Goal: Transaction & Acquisition: Purchase product/service

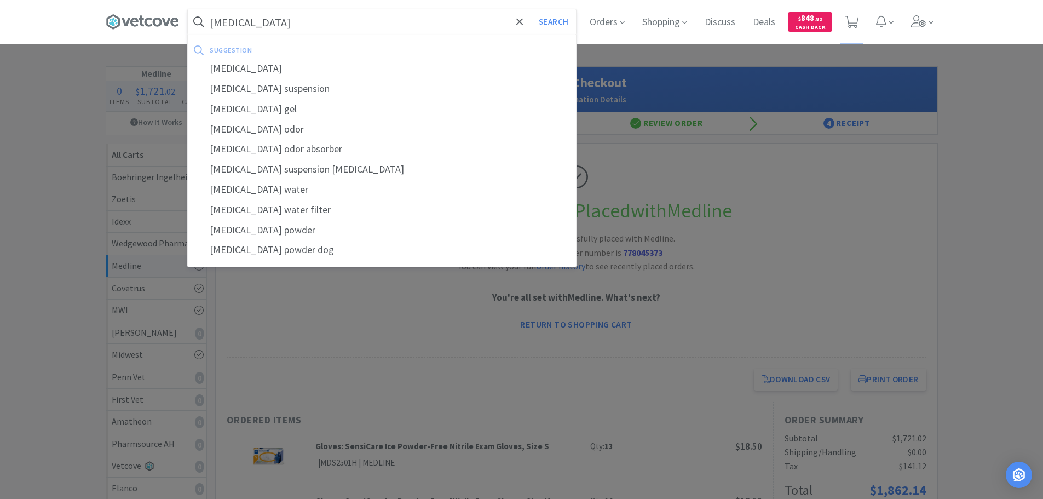
type input "[MEDICAL_DATA]"
click at [531, 9] on button "Search" at bounding box center [553, 21] width 45 height 25
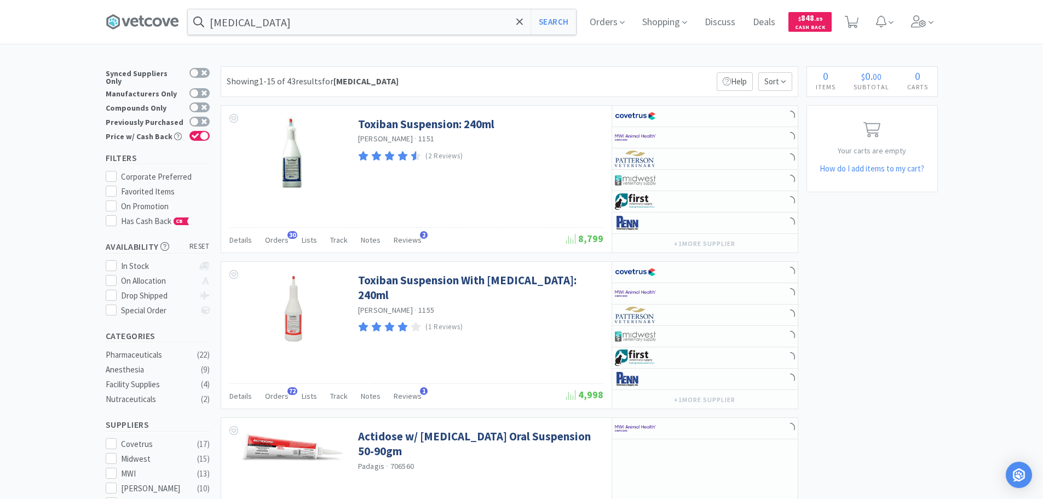
click at [546, 77] on div "Showing 1-15 of 43 results for [MEDICAL_DATA] Filters Help Sort" at bounding box center [510, 81] width 578 height 31
click at [537, 78] on div "Showing 1-15 of 43 results for [MEDICAL_DATA] Filters Help Sort" at bounding box center [510, 81] width 578 height 31
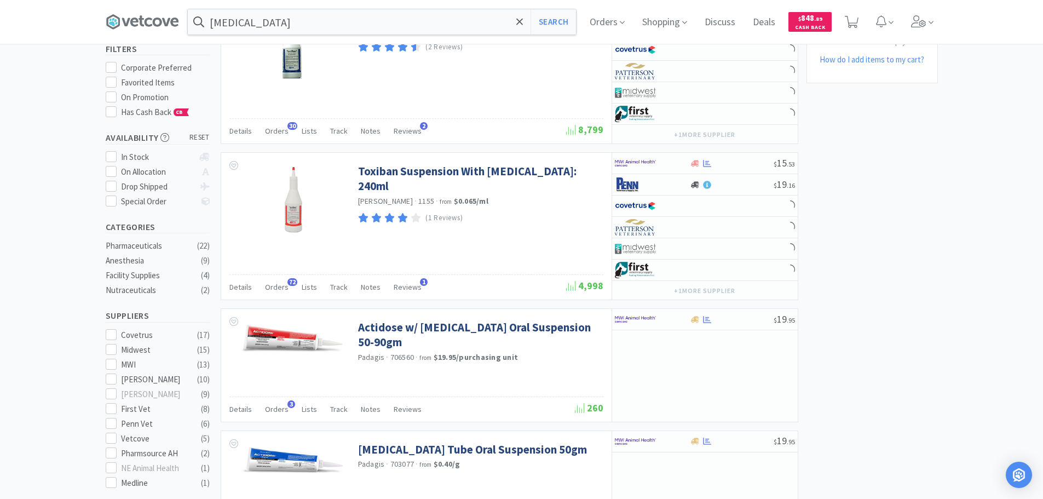
scroll to position [110, 0]
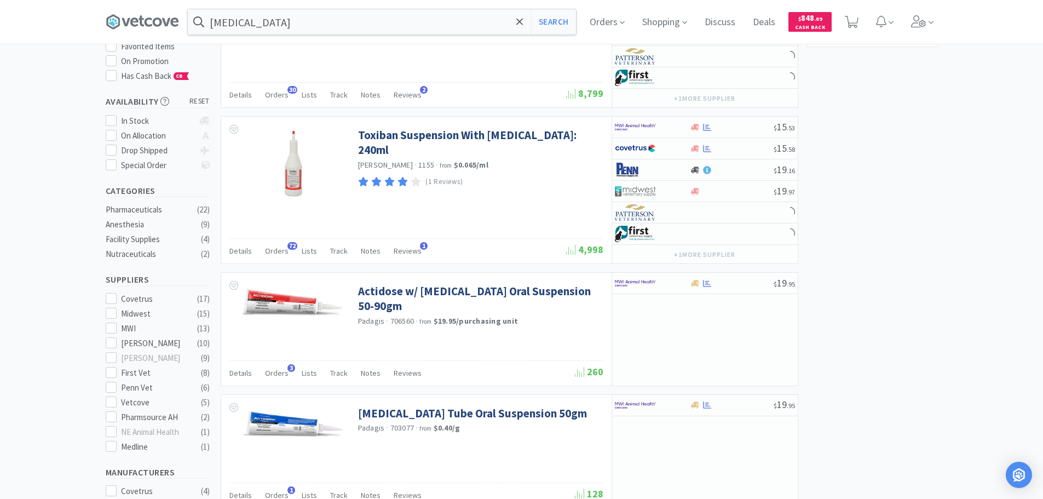
scroll to position [164, 0]
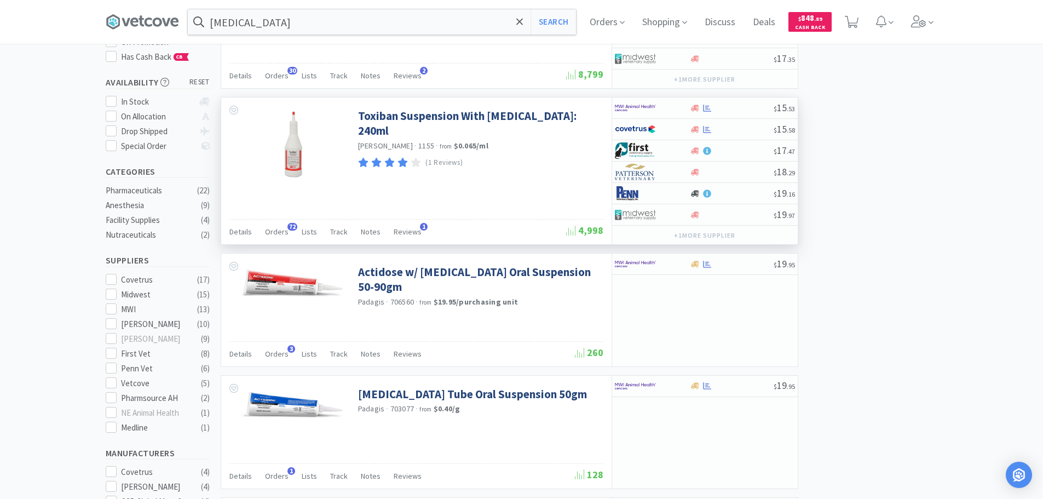
click at [761, 237] on div "+ 1 more supplier" at bounding box center [705, 235] width 186 height 19
click at [740, 240] on button "+ 1 more supplier" at bounding box center [705, 235] width 72 height 15
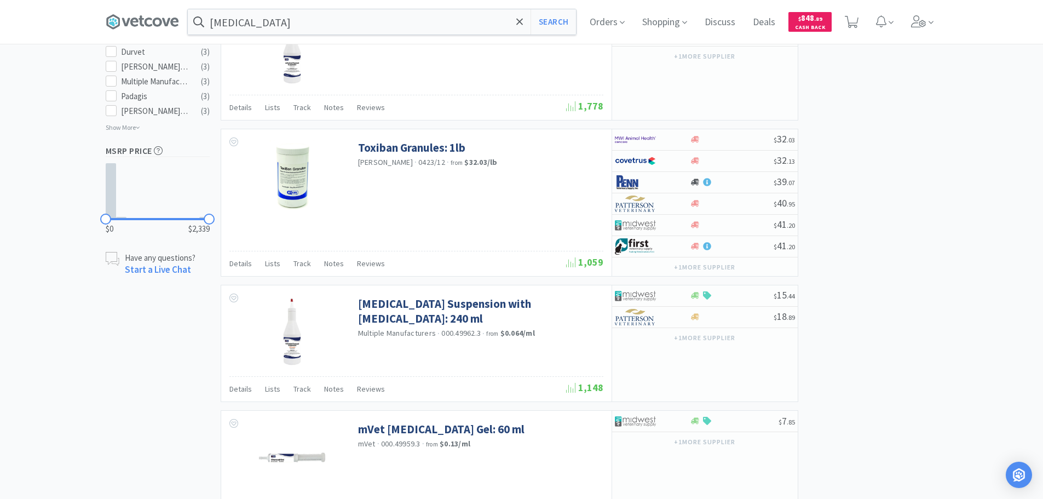
scroll to position [712, 0]
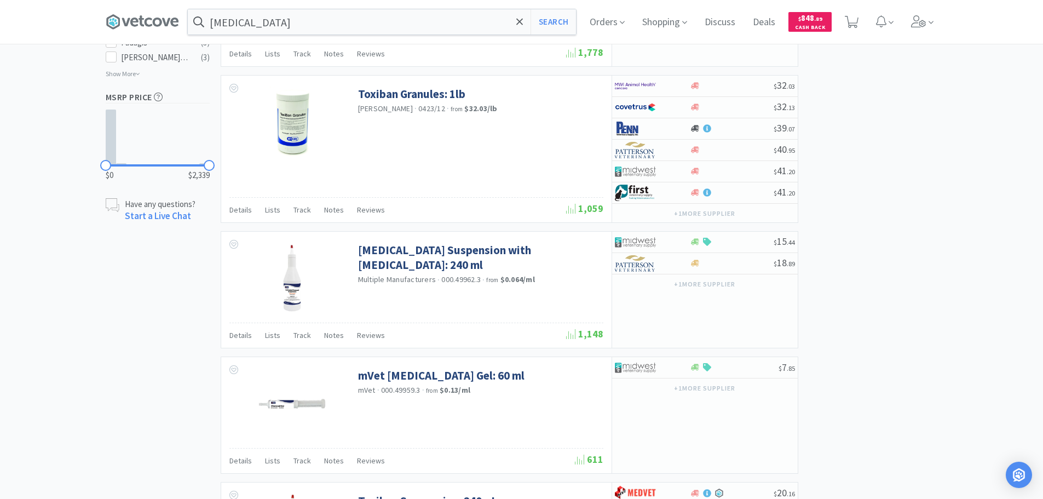
click at [852, 240] on div "× Filter Results Synced Suppliers Only Manufacturers Only Compounds Only Previo…" at bounding box center [522, 382] width 832 height 2056
click at [747, 242] on div at bounding box center [732, 242] width 84 height 8
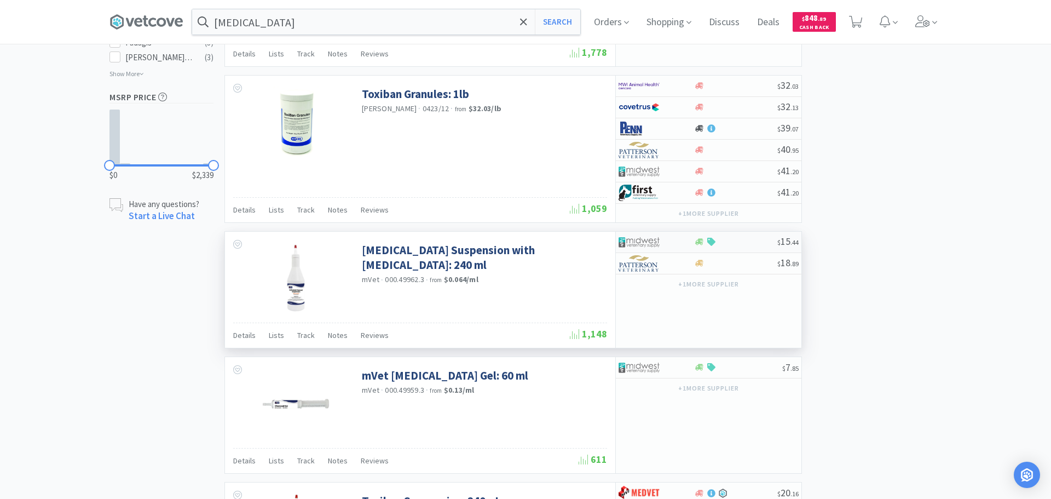
select select "1"
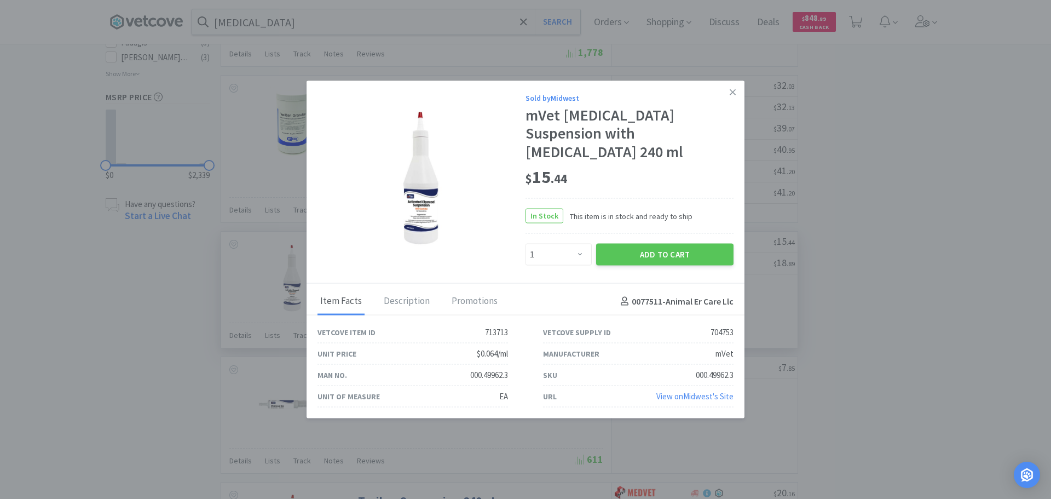
click at [625, 178] on div "$ 15 . 44" at bounding box center [630, 176] width 208 height 23
click at [694, 397] on link "View on Midwest 's Site" at bounding box center [694, 396] width 77 height 10
click at [735, 98] on link at bounding box center [732, 92] width 19 height 24
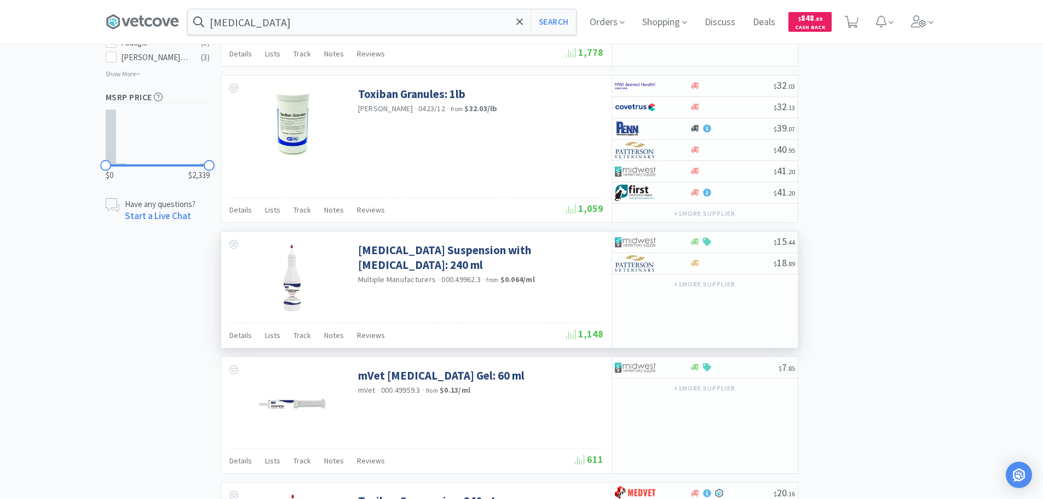
click at [897, 191] on div "× Filter Results Synced Suppliers Only Manufacturers Only Compounds Only Previo…" at bounding box center [522, 382] width 832 height 2056
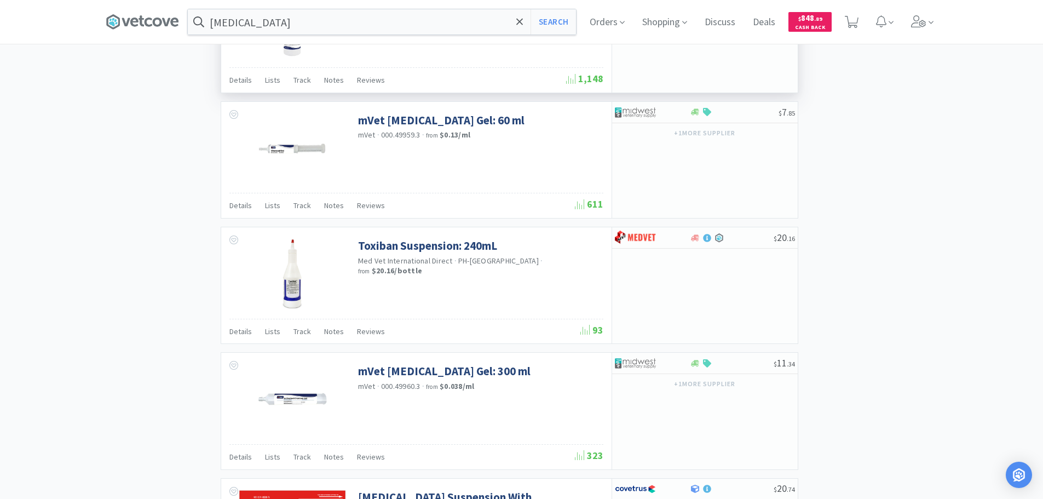
scroll to position [986, 0]
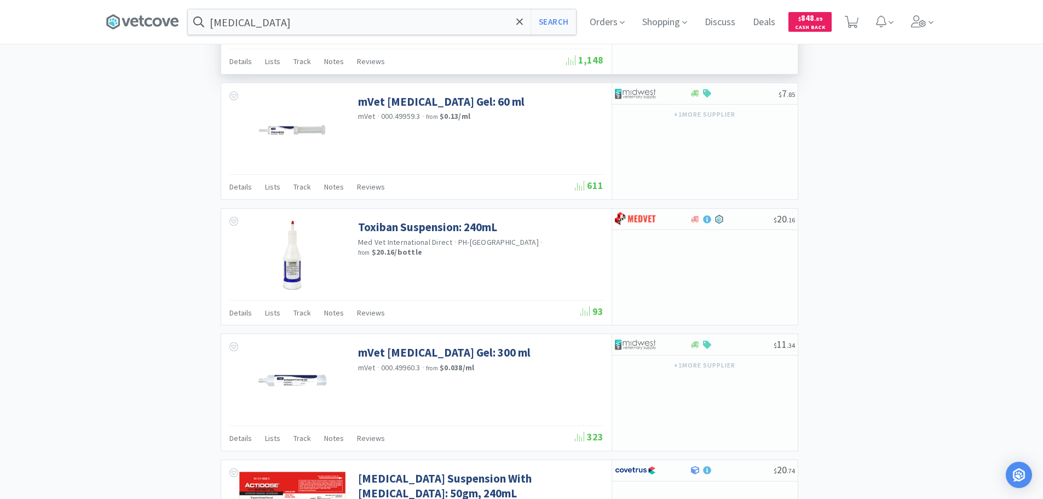
click at [897, 191] on div "× Filter Results Synced Suppliers Only Manufacturers Only Compounds Only Previo…" at bounding box center [522, 109] width 832 height 2056
click at [753, 92] on div at bounding box center [734, 93] width 89 height 8
select select "1"
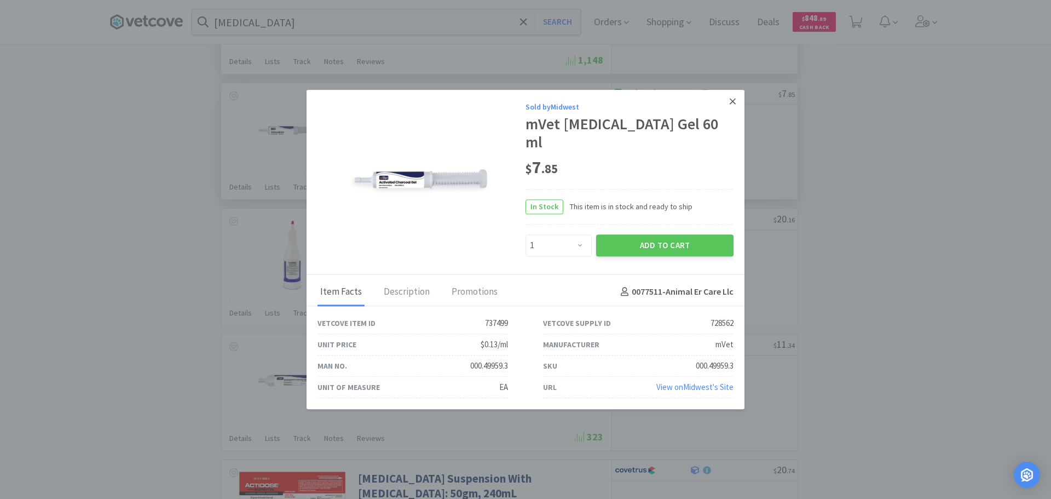
click at [732, 101] on icon at bounding box center [733, 101] width 6 height 6
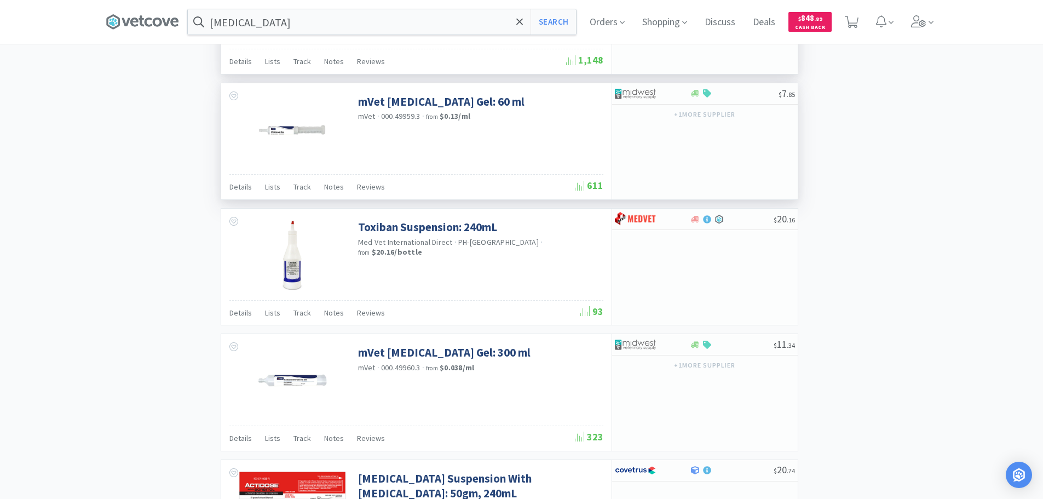
click at [868, 161] on div "× Filter Results Synced Suppliers Only Manufacturers Only Compounds Only Previo…" at bounding box center [522, 109] width 832 height 2056
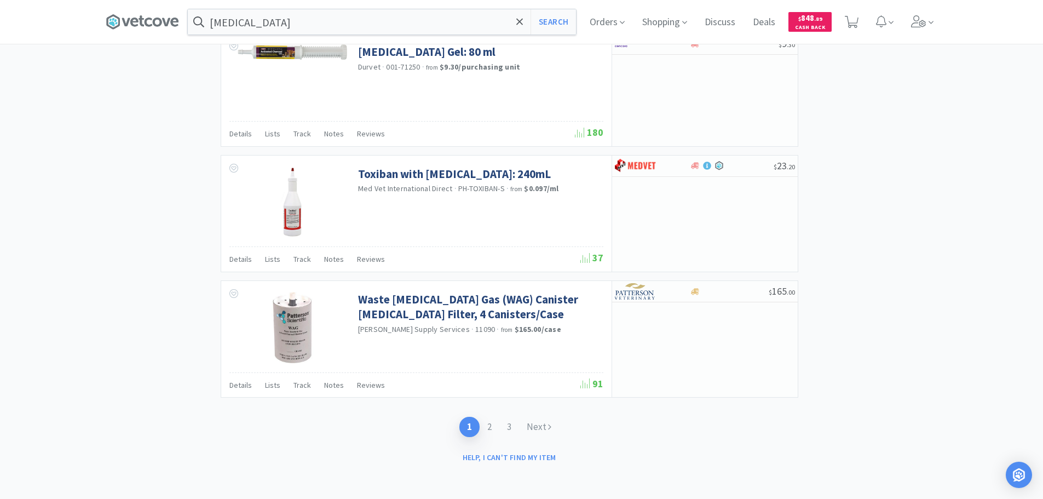
scroll to position [1656, 0]
click at [488, 428] on link "2" at bounding box center [490, 426] width 20 height 20
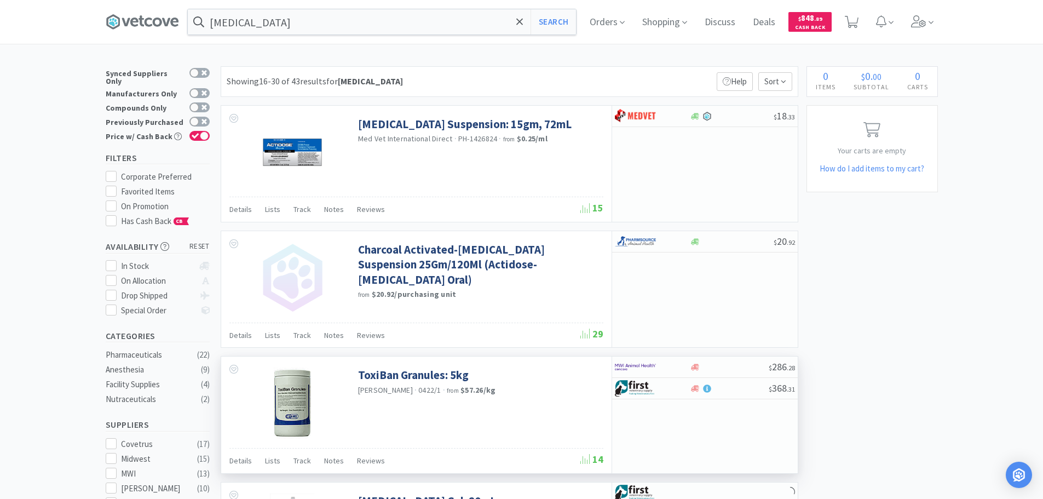
click at [521, 401] on div "ToxiBan Granules: 5kg [PERSON_NAME] · 0422/1 · from $57.26 / kg" at bounding box center [416, 401] width 390 height 91
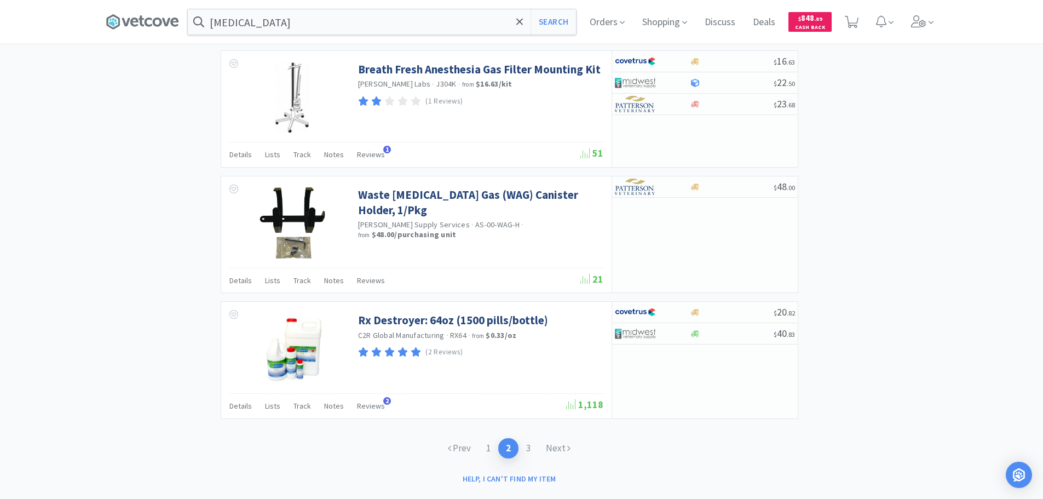
scroll to position [1598, 0]
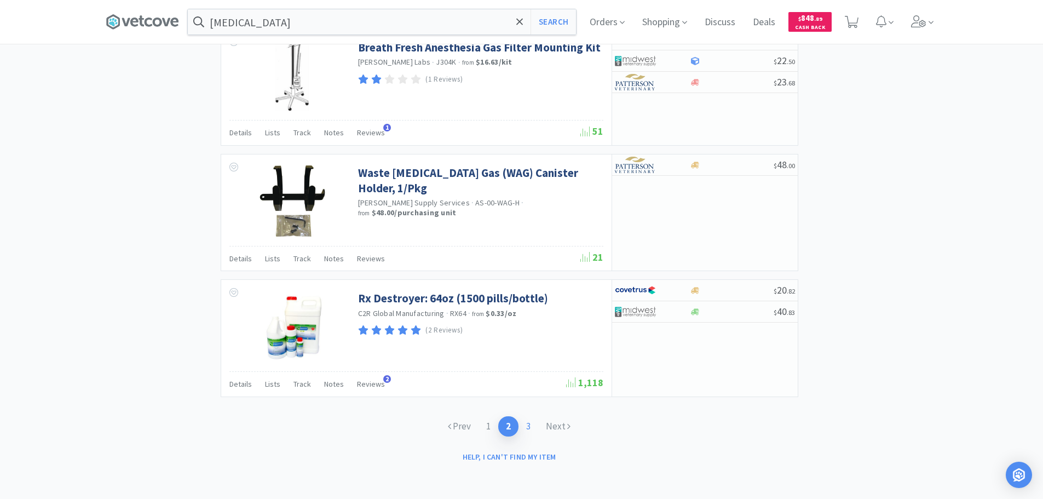
click at [532, 424] on link "3" at bounding box center [528, 426] width 20 height 20
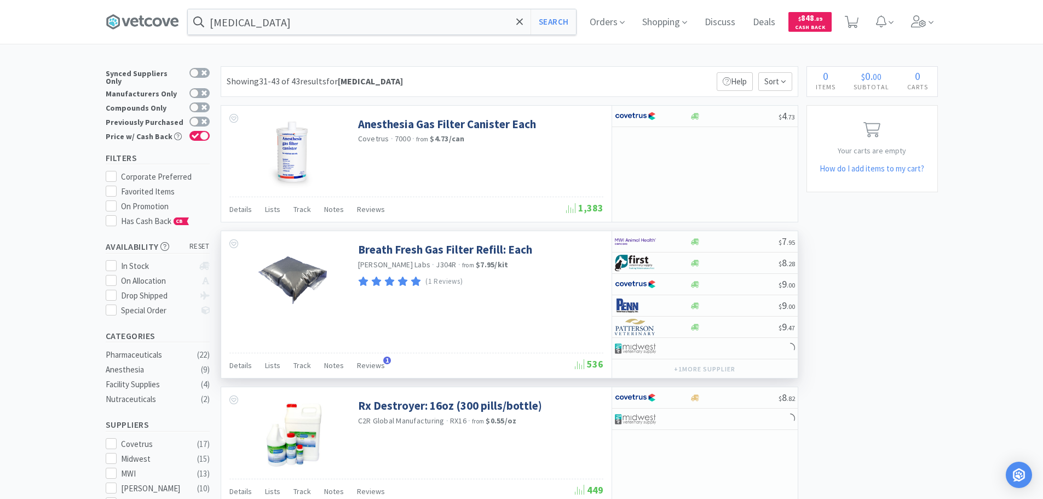
click at [534, 306] on div "Breath Fresh Gas Filter Refill: Each [PERSON_NAME] Labs · J304R · from $7.95 / …" at bounding box center [416, 276] width 390 height 91
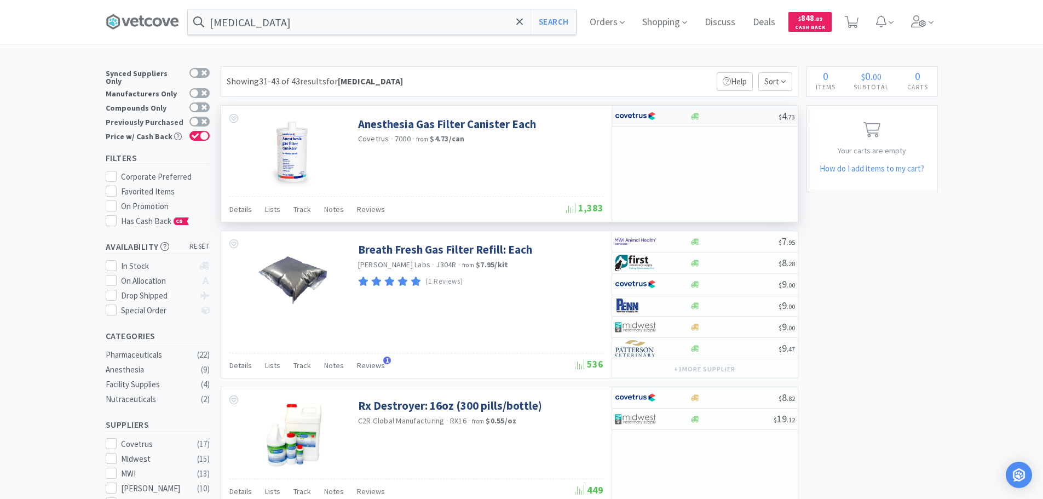
click at [745, 119] on div at bounding box center [734, 116] width 89 height 8
select select "1"
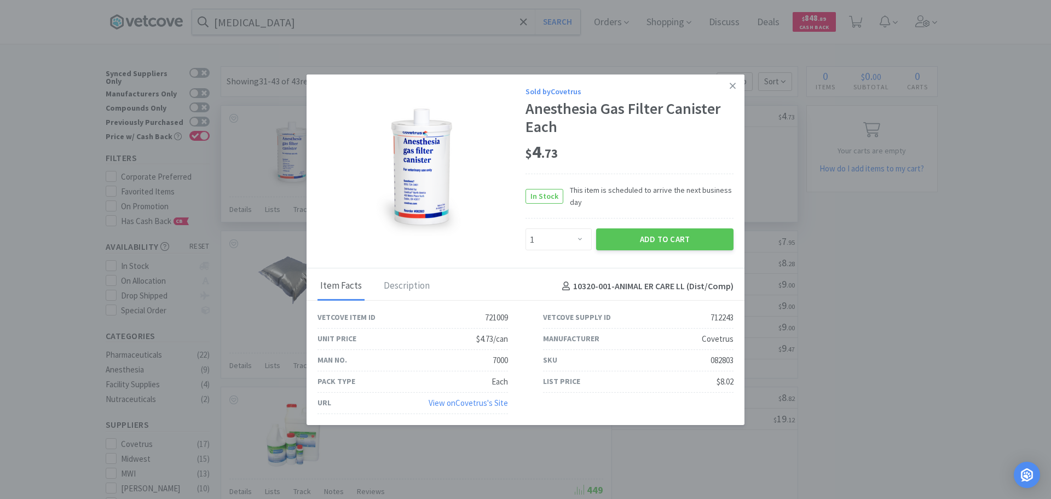
click at [724, 359] on div "082803" at bounding box center [722, 360] width 23 height 13
copy div "082803"
click at [722, 84] on div "Sold by Covetrus Anesthesia Gas Filter Canister Each $ 4 . 73 In Stock This ite…" at bounding box center [526, 171] width 438 height 194
click at [730, 88] on icon at bounding box center [733, 85] width 6 height 10
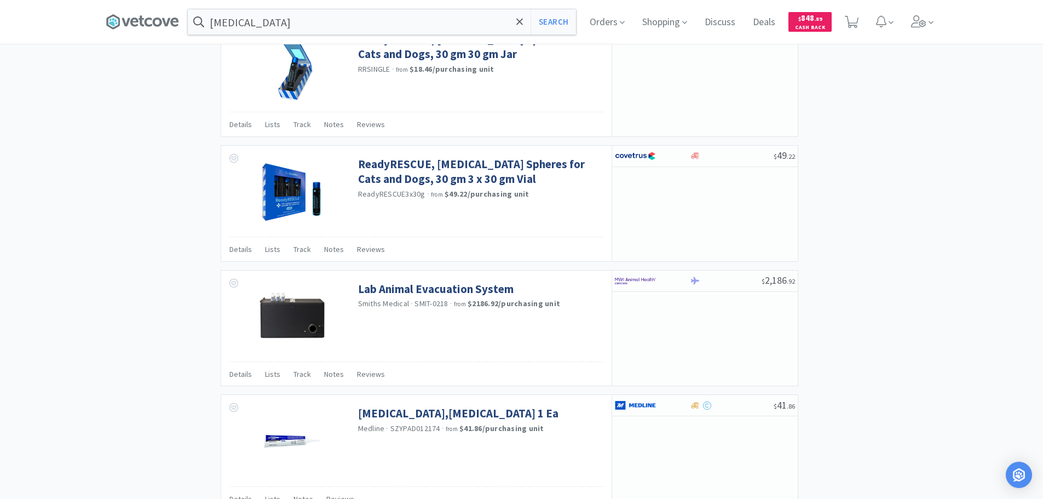
scroll to position [1358, 0]
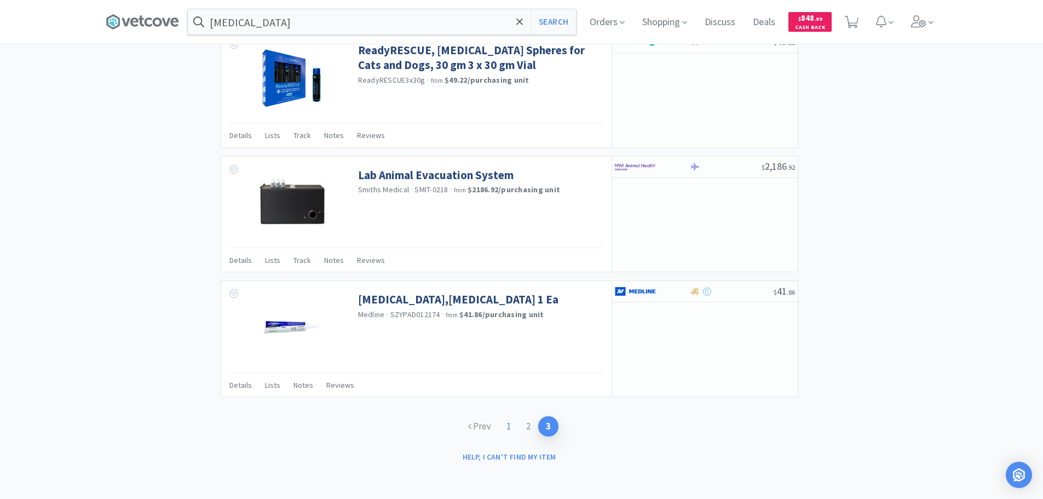
click at [506, 423] on link "1" at bounding box center [509, 426] width 20 height 20
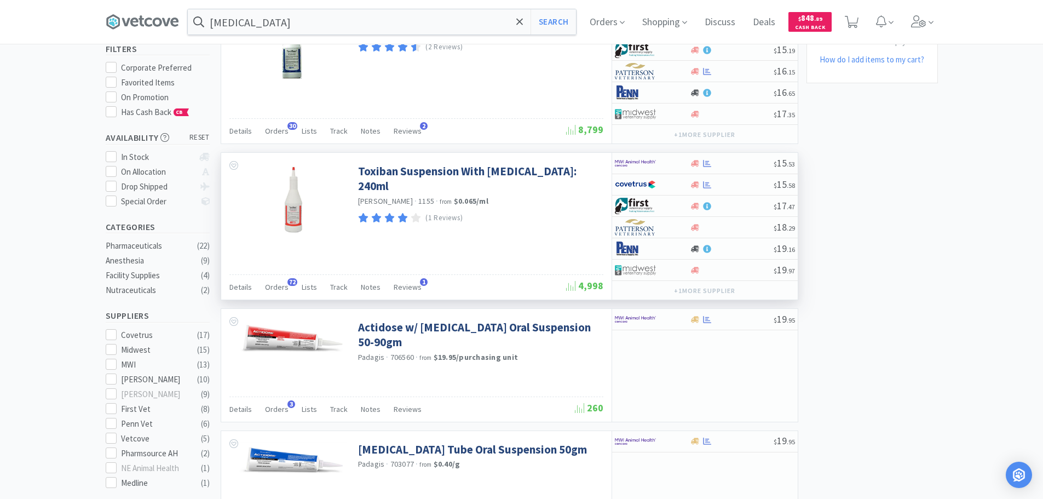
scroll to position [110, 0]
click at [580, 359] on div "Actidose w/ [MEDICAL_DATA] Oral Suspension 50-90gm Padagis · 706560 · from $19.…" at bounding box center [416, 352] width 390 height 88
click at [587, 359] on div "Actidose w/ [MEDICAL_DATA] Oral Suspension 50-90gm Padagis · 706560 · from $19.…" at bounding box center [416, 352] width 390 height 88
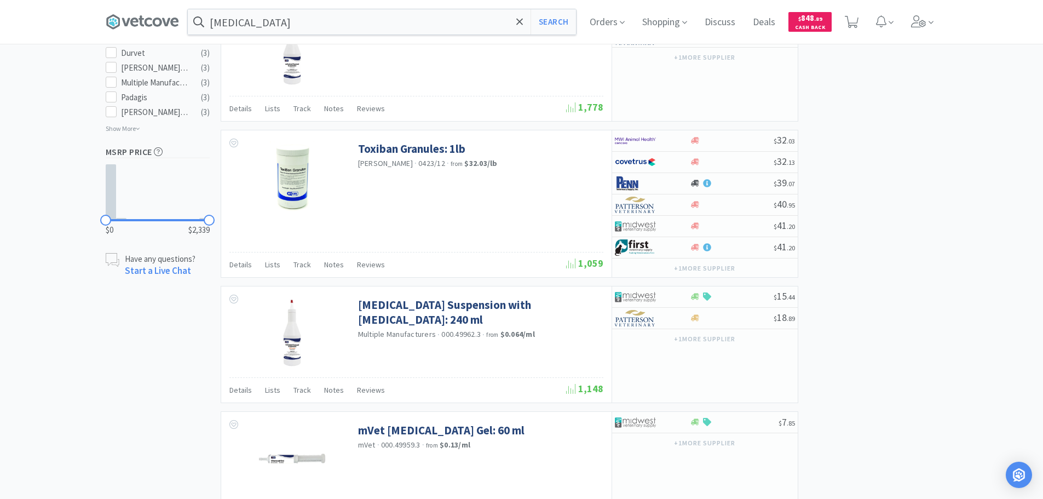
scroll to position [602, 0]
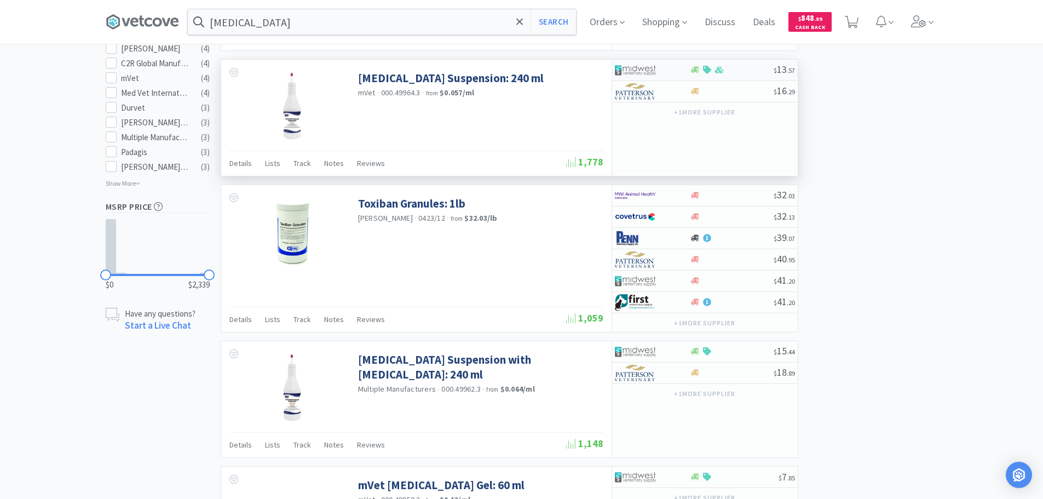
click at [757, 73] on div at bounding box center [732, 70] width 84 height 8
select select "1"
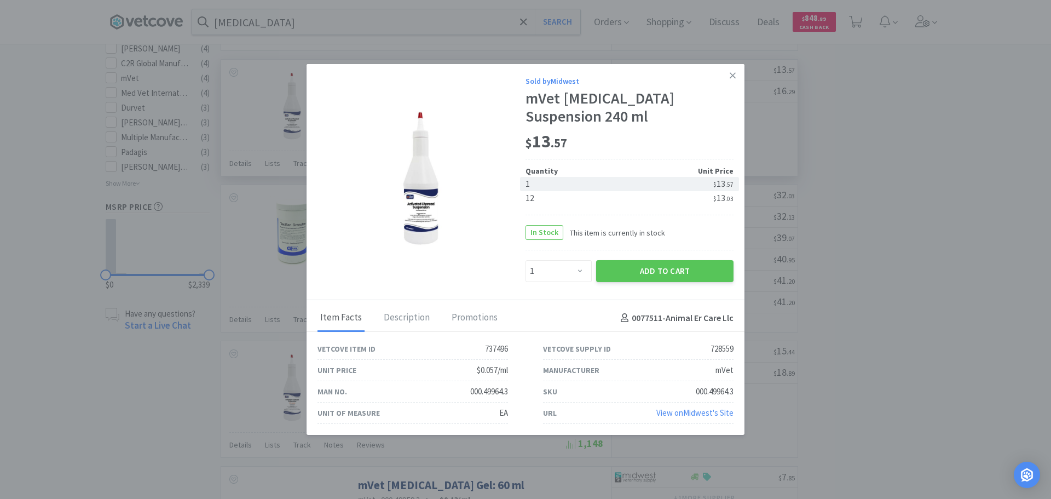
click at [702, 413] on link "View on Midwest 's Site" at bounding box center [694, 412] width 77 height 10
click at [730, 76] on icon at bounding box center [733, 76] width 6 height 10
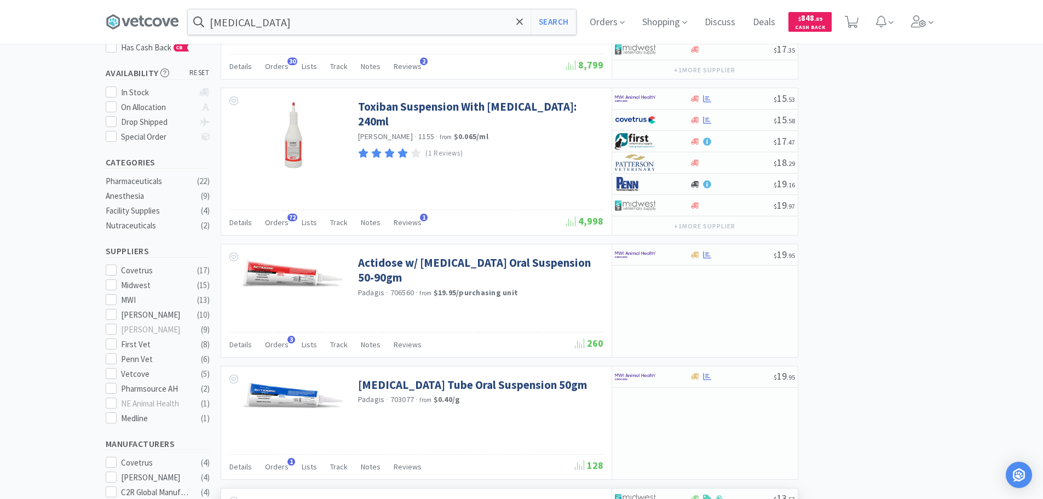
scroll to position [164, 0]
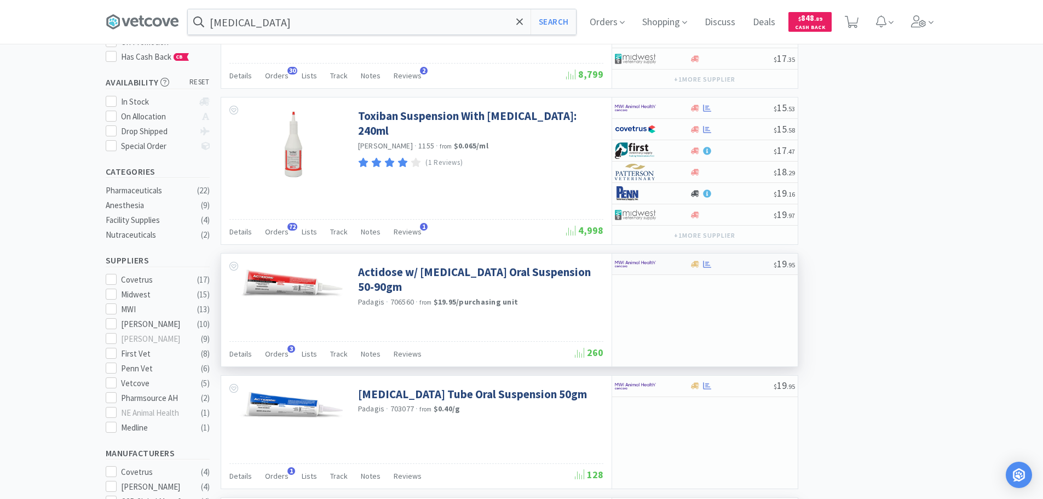
click at [758, 263] on div at bounding box center [732, 264] width 84 height 8
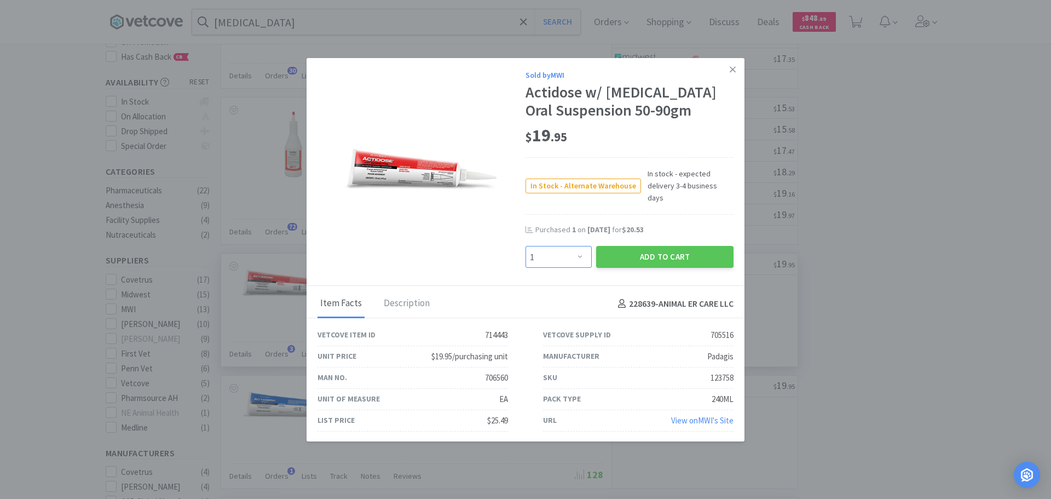
click at [567, 255] on select "Enter Quantity 1 2 3 4 5 6 7 8 9 10 11 12 13 14 15 16 17 18 19 20 Enter Quantity" at bounding box center [559, 257] width 66 height 22
select select "5"
click at [526, 246] on select "Enter Quantity 1 2 3 4 5 6 7 8 9 10 11 12 13 14 15 16 17 18 19 20 Enter Quantity" at bounding box center [559, 257] width 66 height 22
click at [631, 254] on button "Add to Cart" at bounding box center [664, 257] width 137 height 22
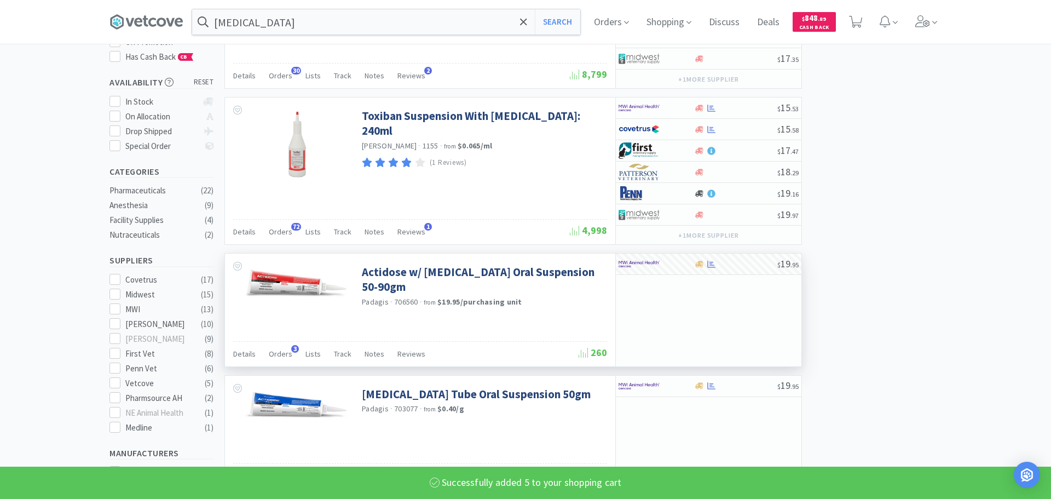
select select "5"
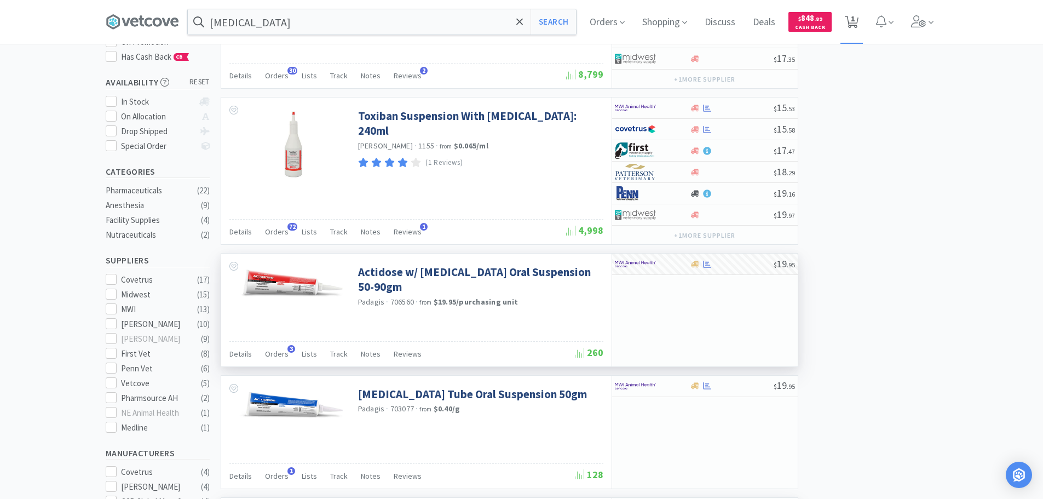
click at [855, 30] on span "1" at bounding box center [853, 19] width 4 height 44
select select "5"
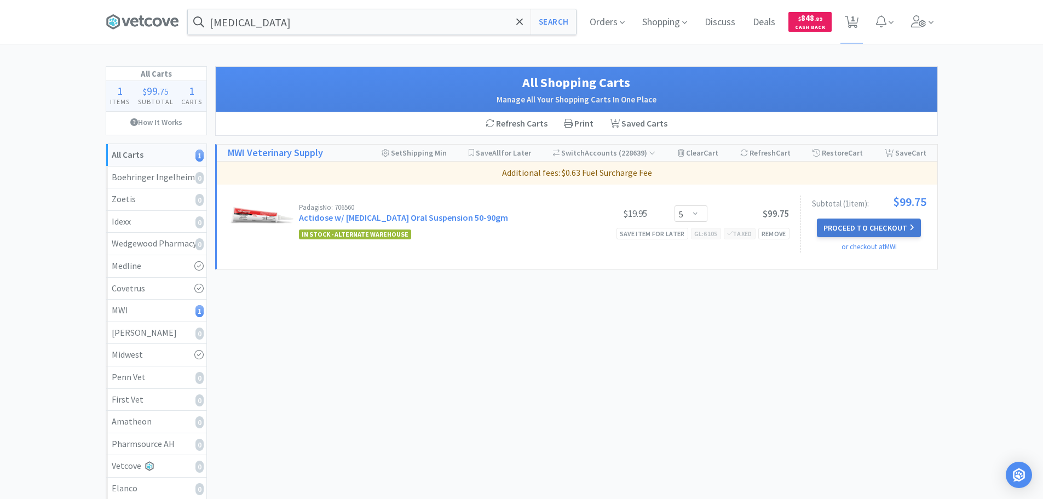
click at [885, 226] on button "Proceed to Checkout" at bounding box center [869, 227] width 104 height 19
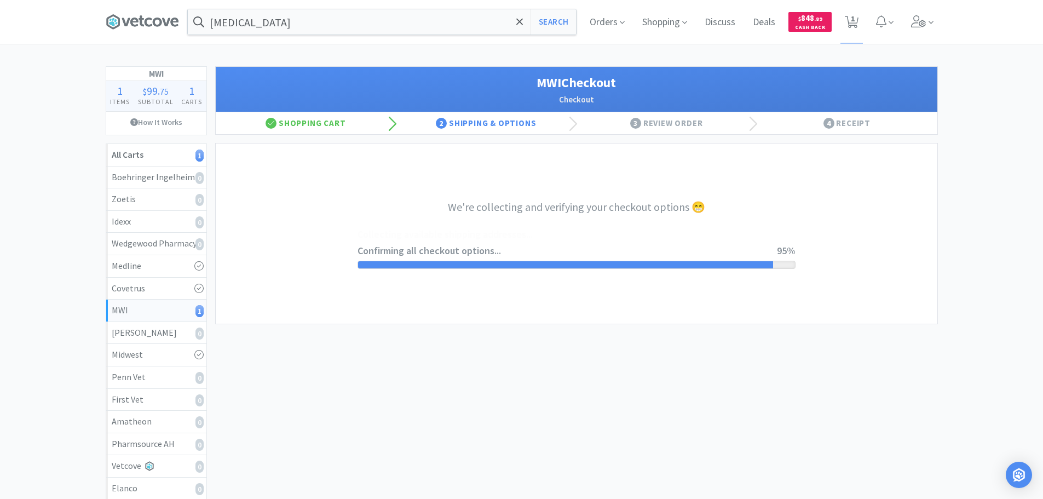
select select "STD_"
select select "RPS"
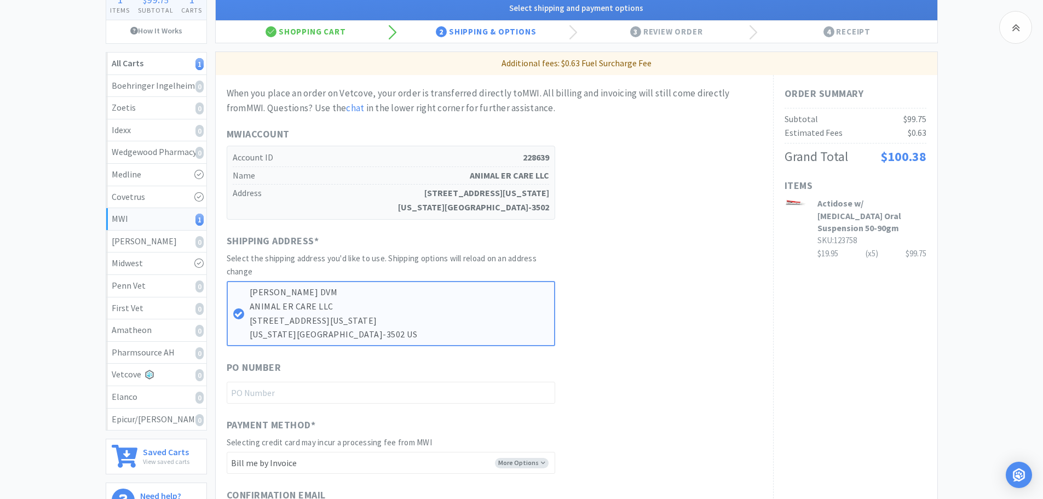
scroll to position [219, 0]
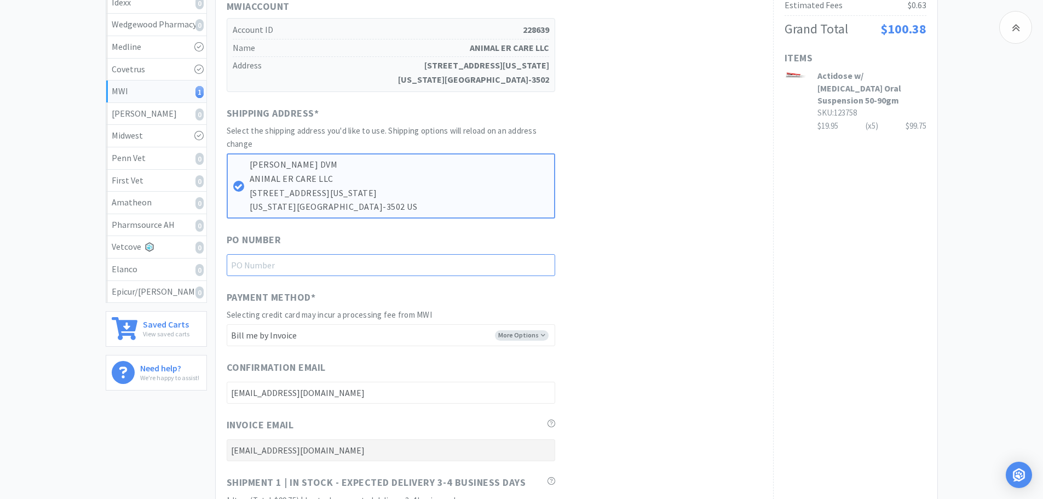
click at [348, 264] on input "text" at bounding box center [391, 265] width 329 height 22
paste input "1144962"
type input "1144962"
click at [643, 231] on div "When you place an order on Vetcove, your order is transferred directly to MWI .…" at bounding box center [494, 285] width 535 height 654
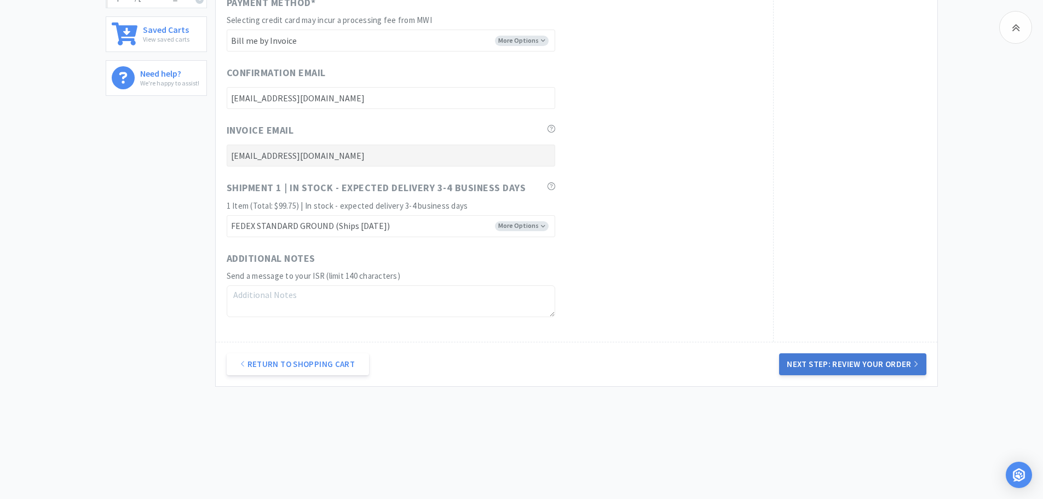
click at [847, 364] on button "Next Step: Review Your Order" at bounding box center [852, 364] width 147 height 22
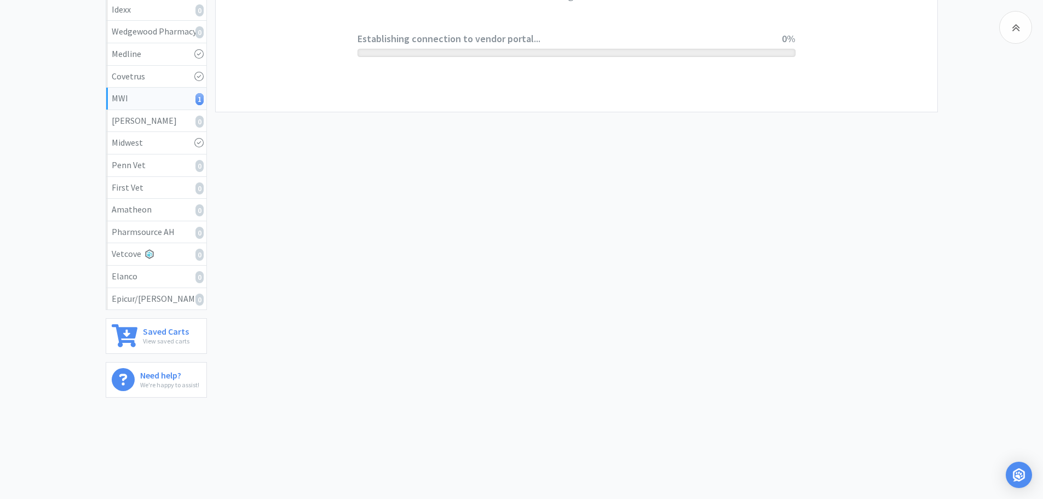
scroll to position [0, 0]
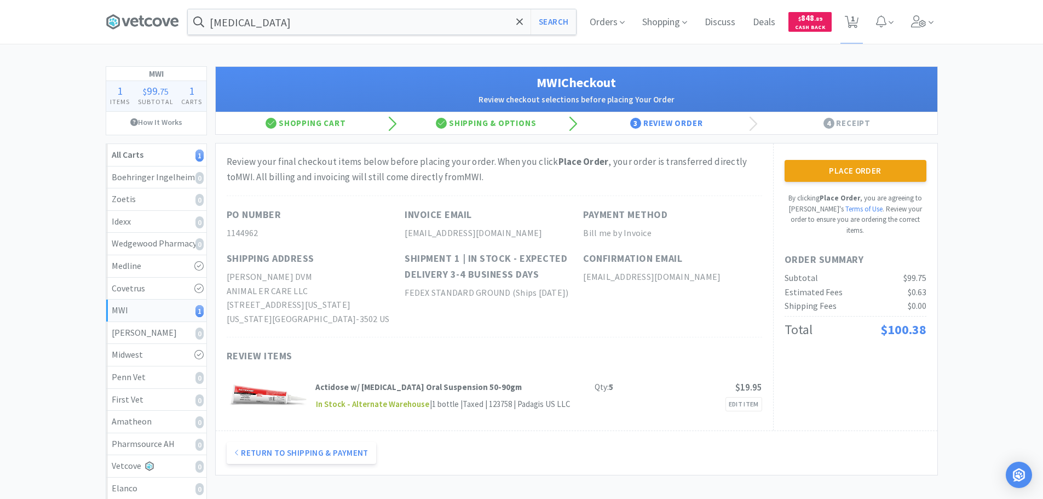
click at [851, 166] on button "Place Order" at bounding box center [856, 171] width 142 height 22
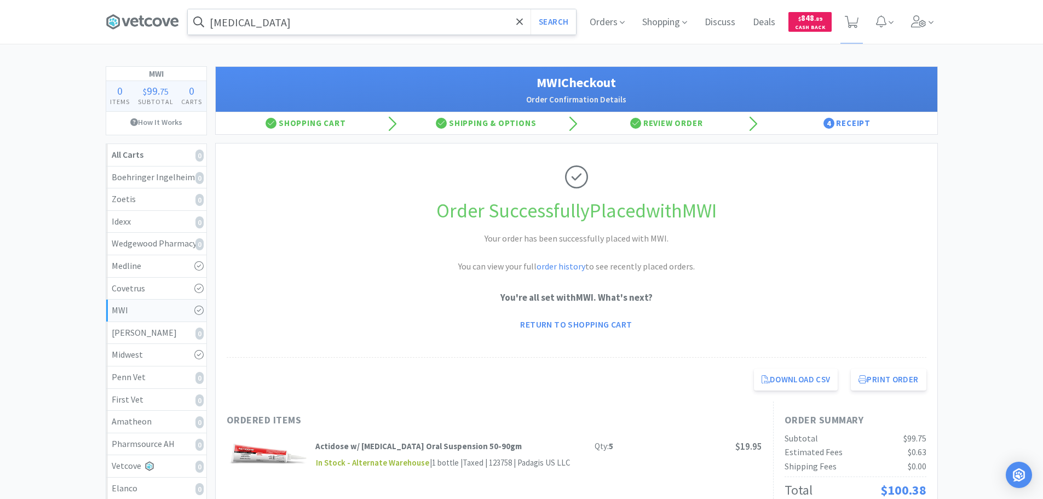
click at [358, 14] on input "[MEDICAL_DATA]" at bounding box center [382, 21] width 388 height 25
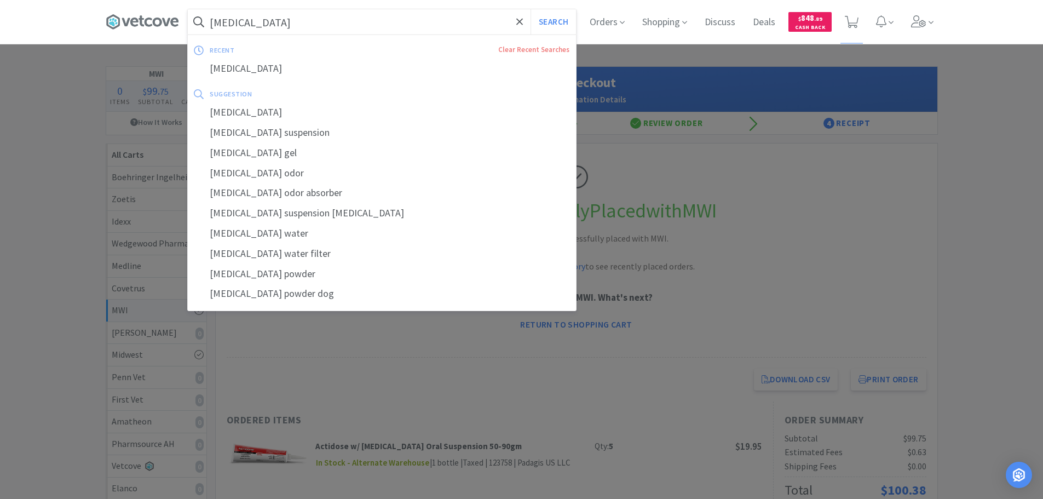
paste input "[US_EMPLOYER_IDENTIFICATION_NUMBER]"
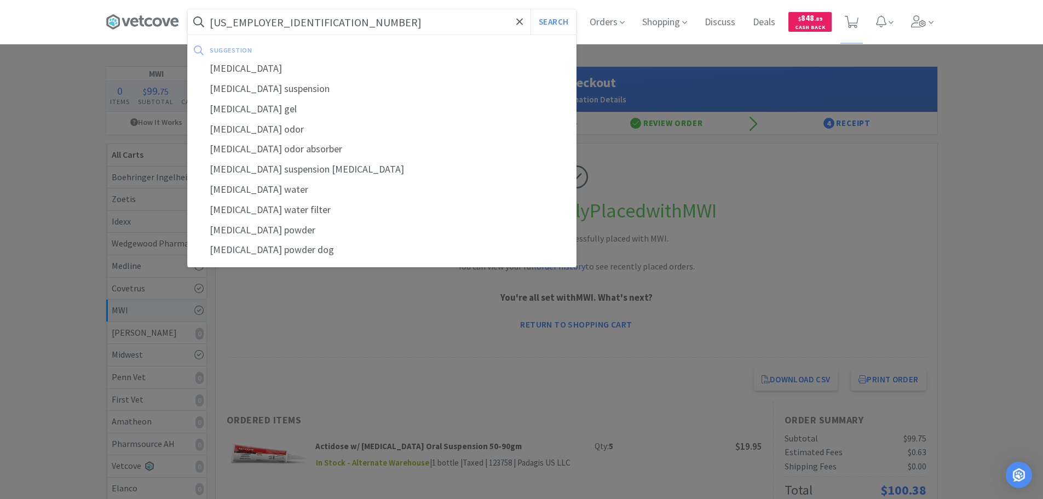
type input "[US_EMPLOYER_IDENTIFICATION_NUMBER]"
click at [531, 9] on button "Search" at bounding box center [553, 21] width 45 height 25
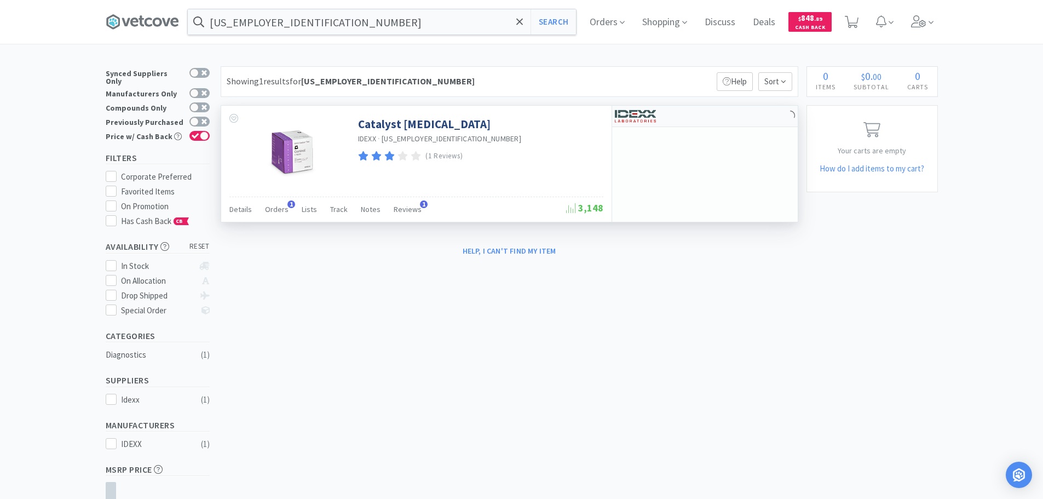
click at [741, 116] on div at bounding box center [705, 116] width 186 height 21
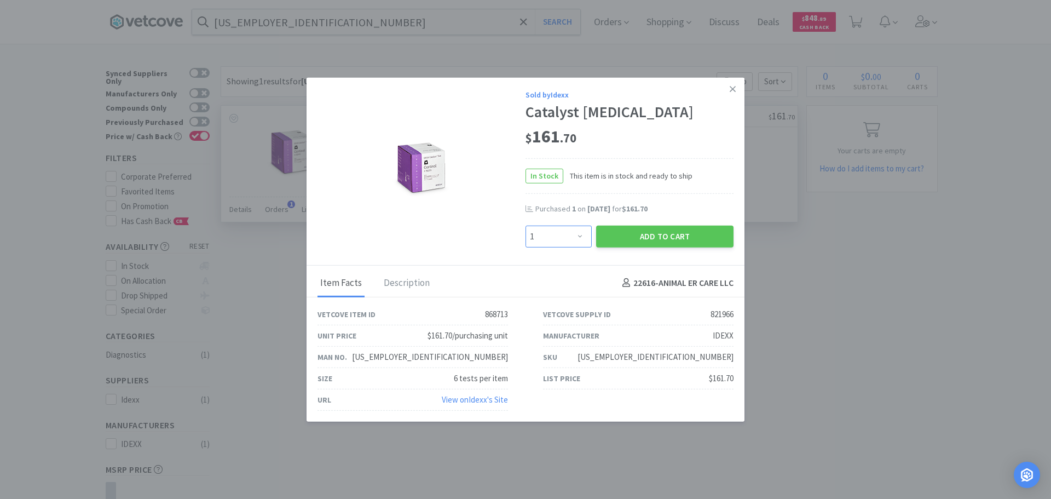
click at [592, 240] on select "Enter Quantity 1 2 3 4 5 6 7 8 9 10 11 12 13 14 15 16 17 18 19 20 Enter Quantity" at bounding box center [559, 236] width 66 height 22
select select "2"
click at [526, 225] on select "Enter Quantity 1 2 3 4 5 6 7 8 9 10 11 12 13 14 15 16 17 18 19 20 Enter Quantity" at bounding box center [559, 236] width 66 height 22
click at [664, 245] on button "Add to Cart" at bounding box center [664, 236] width 137 height 22
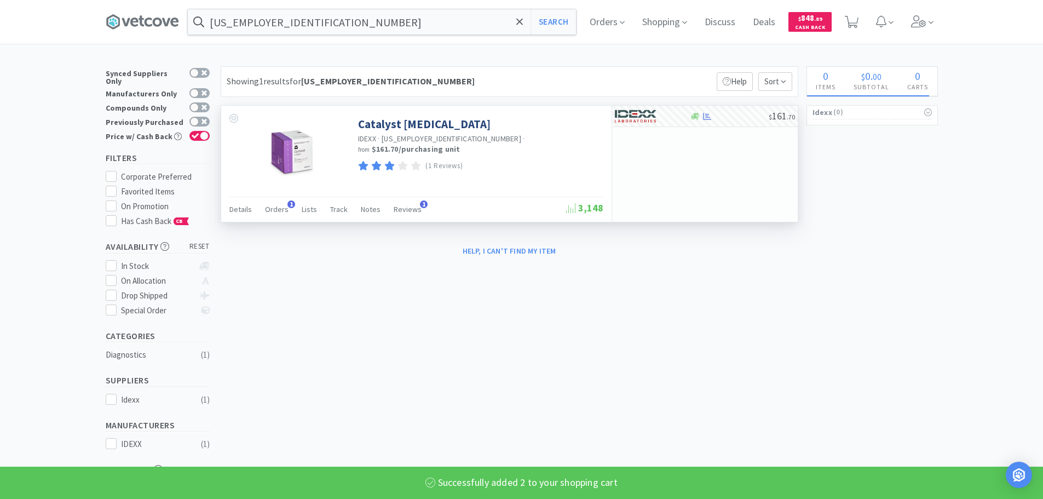
click at [335, 19] on input "[US_EMPLOYER_IDENTIFICATION_NUMBER]" at bounding box center [382, 21] width 388 height 25
select select "2"
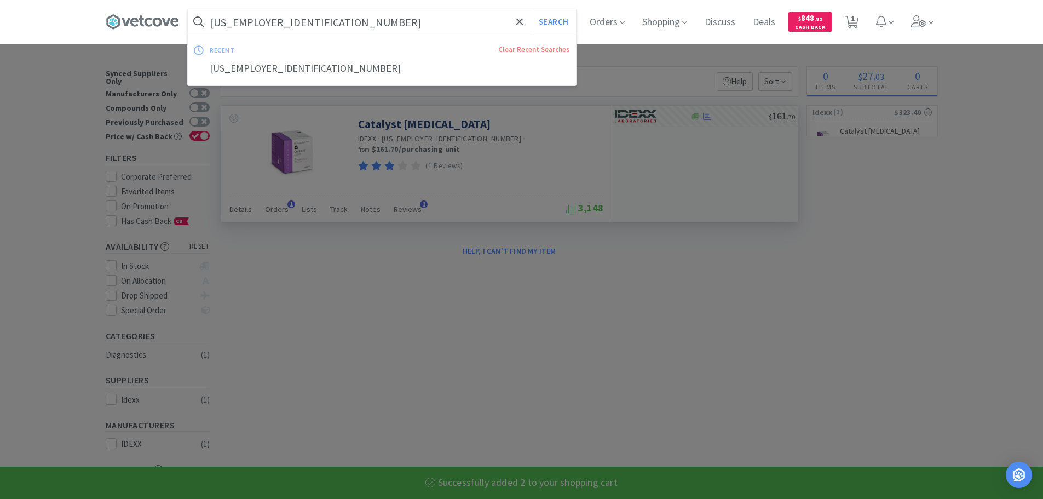
paste input "014985"
type input "014985"
click at [531, 9] on button "Search" at bounding box center [553, 21] width 45 height 25
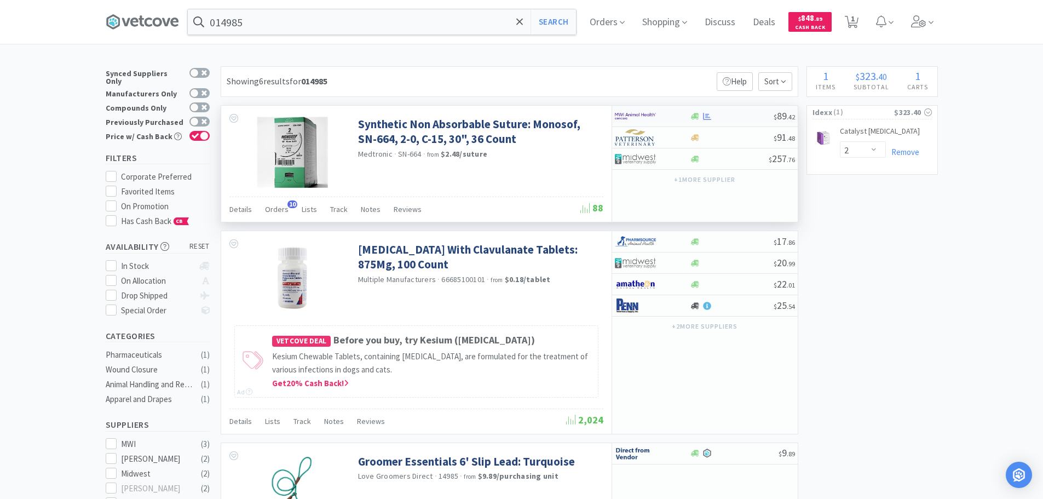
click at [740, 117] on div at bounding box center [732, 116] width 84 height 8
select select "1"
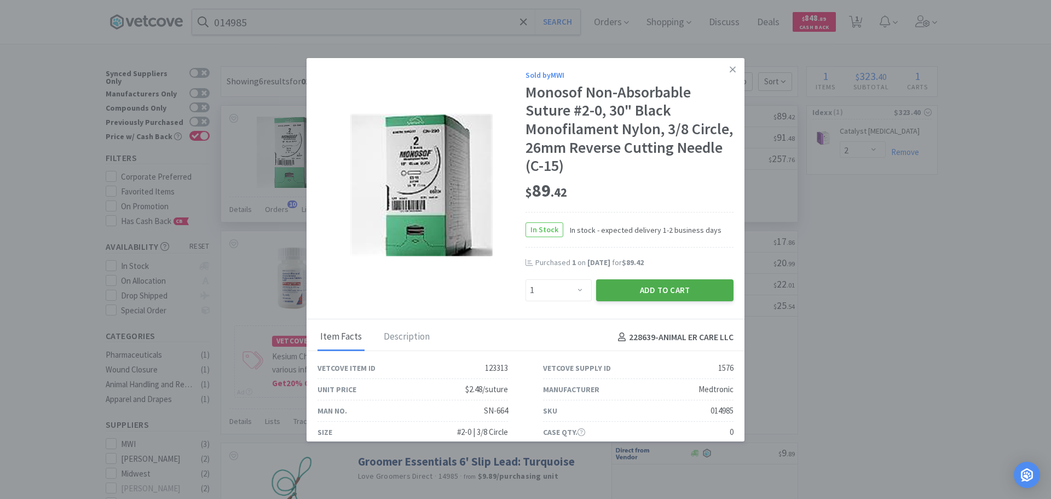
click at [661, 288] on button "Add to Cart" at bounding box center [664, 290] width 137 height 22
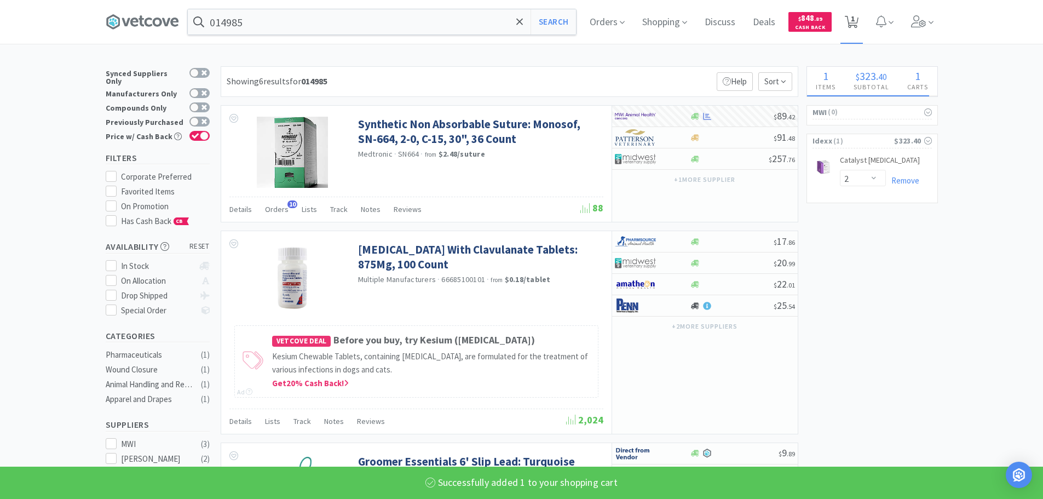
click at [855, 15] on span "1" at bounding box center [853, 19] width 4 height 44
select select "2"
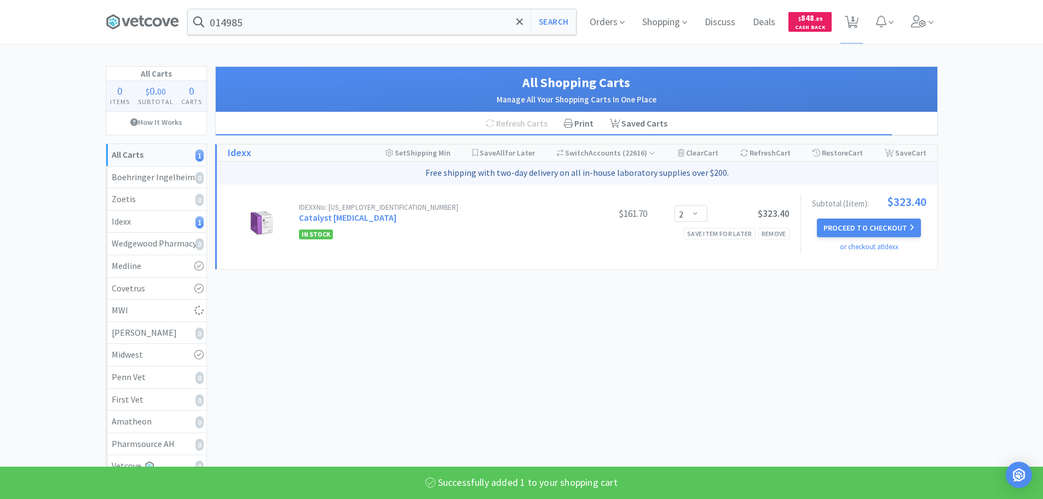
select select "1"
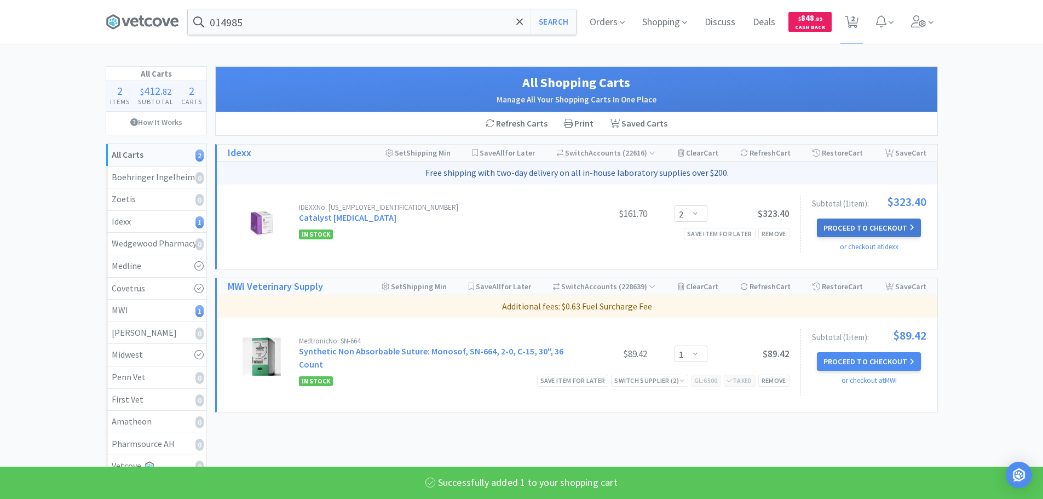
click at [871, 223] on button "Proceed to Checkout" at bounding box center [869, 227] width 104 height 19
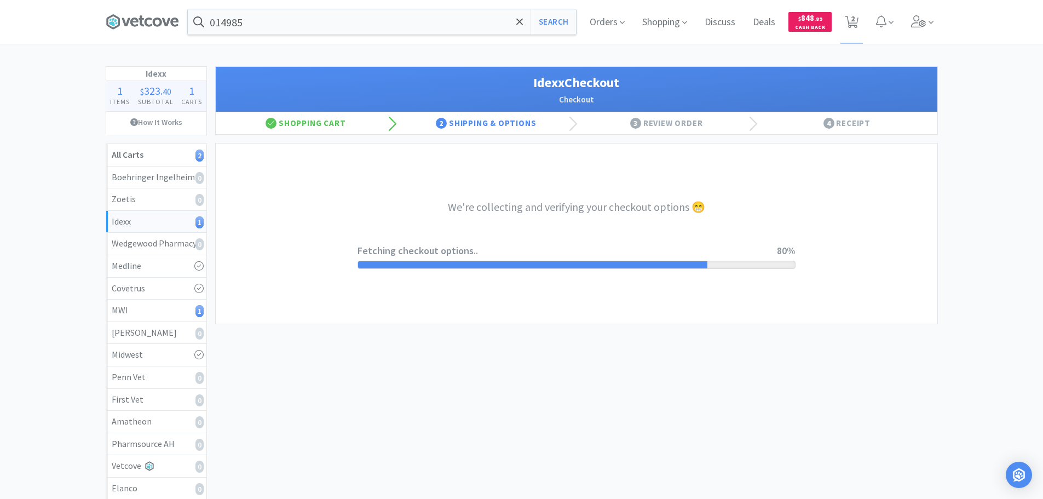
select select "904"
select select "003"
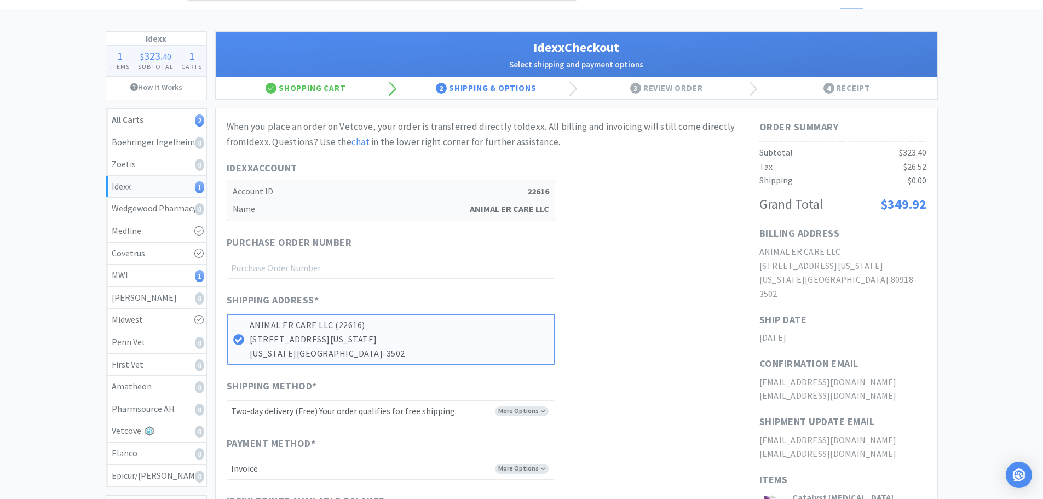
scroll to position [55, 0]
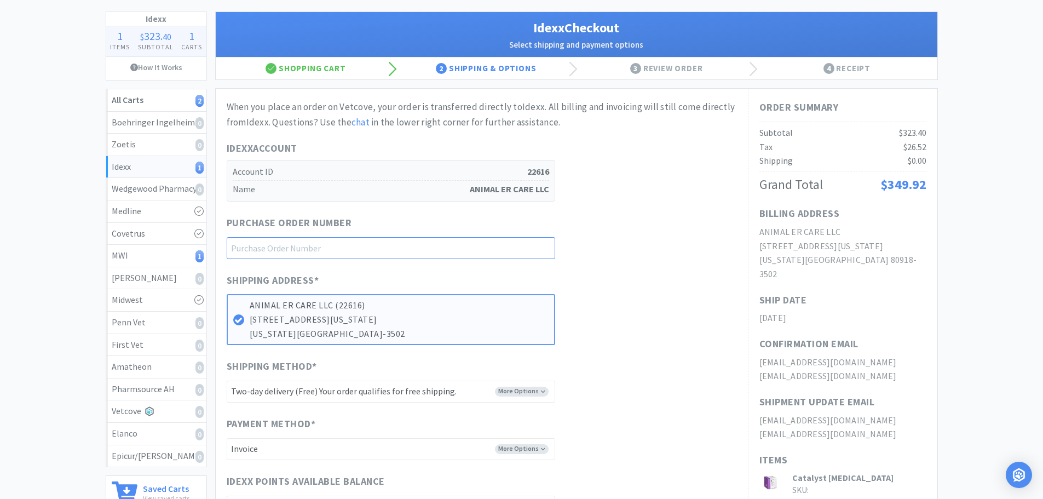
click at [396, 243] on input "text" at bounding box center [391, 248] width 329 height 22
paste input "1144963"
type input "1144963"
click at [613, 227] on div "Purchase Order Number 1144963" at bounding box center [482, 237] width 510 height 44
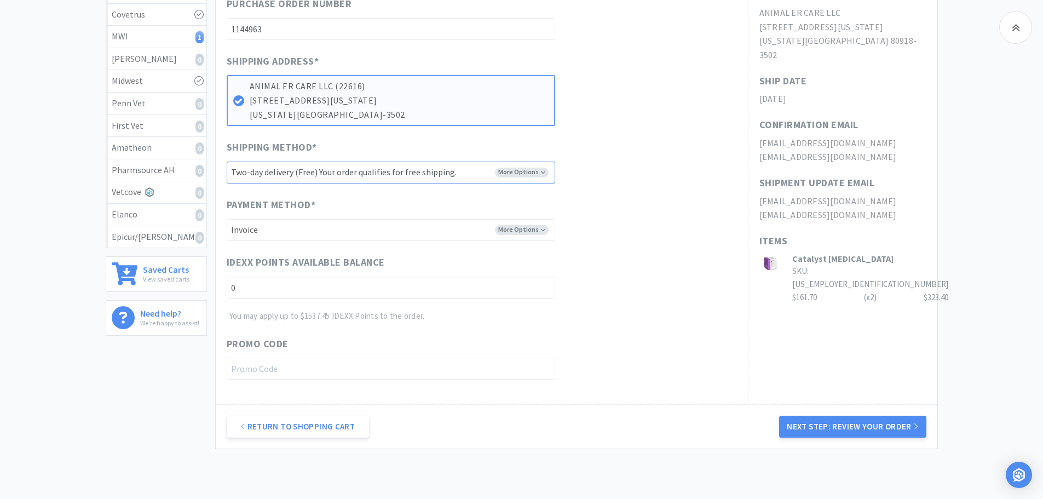
click at [483, 166] on select "-------- Two-day delivery (Free) Your order qualifies for free shipping." at bounding box center [391, 173] width 329 height 22
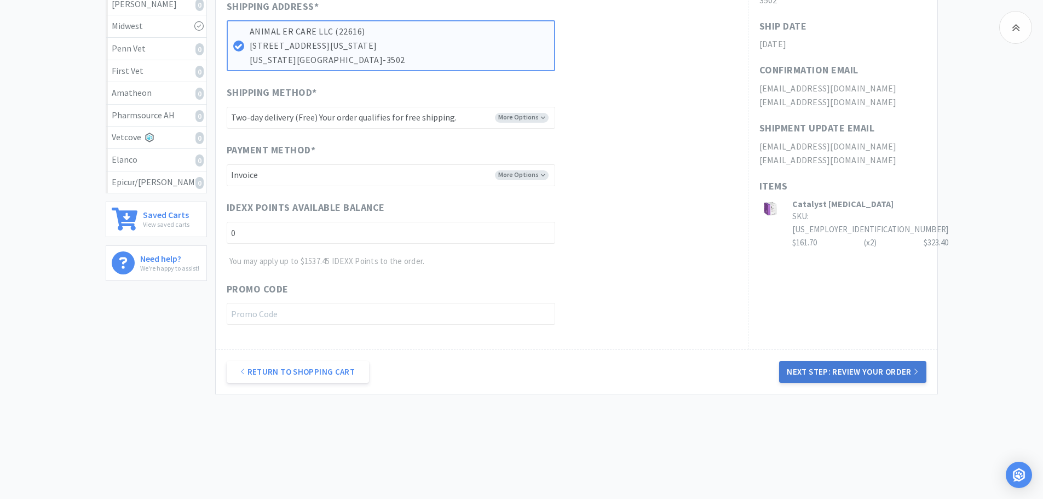
click at [848, 370] on button "Next Step: Review Your Order" at bounding box center [852, 372] width 147 height 22
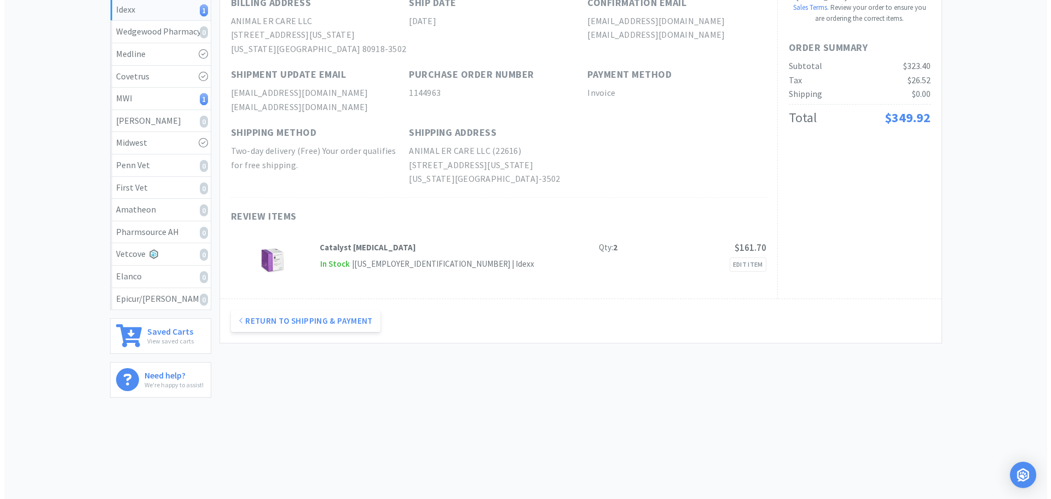
scroll to position [0, 0]
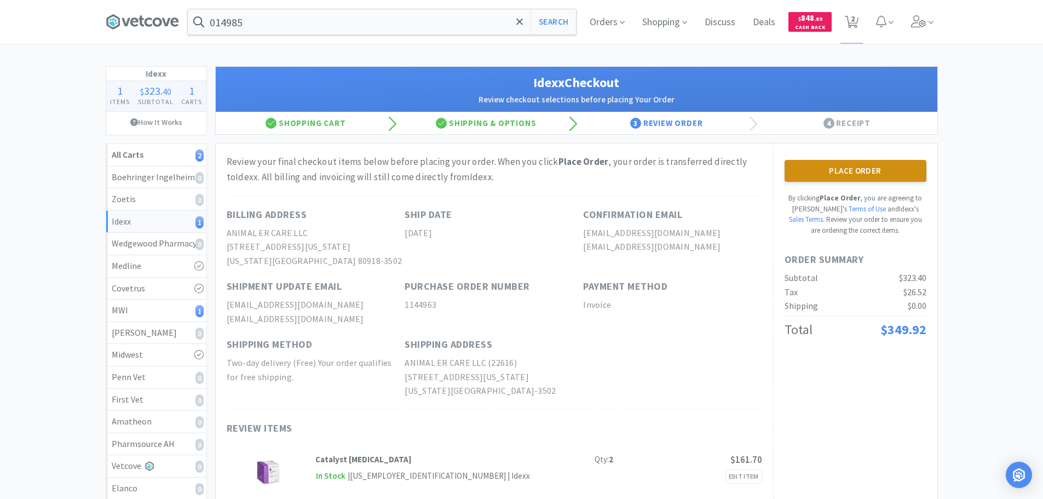
click at [833, 177] on button "Place Order" at bounding box center [856, 171] width 142 height 22
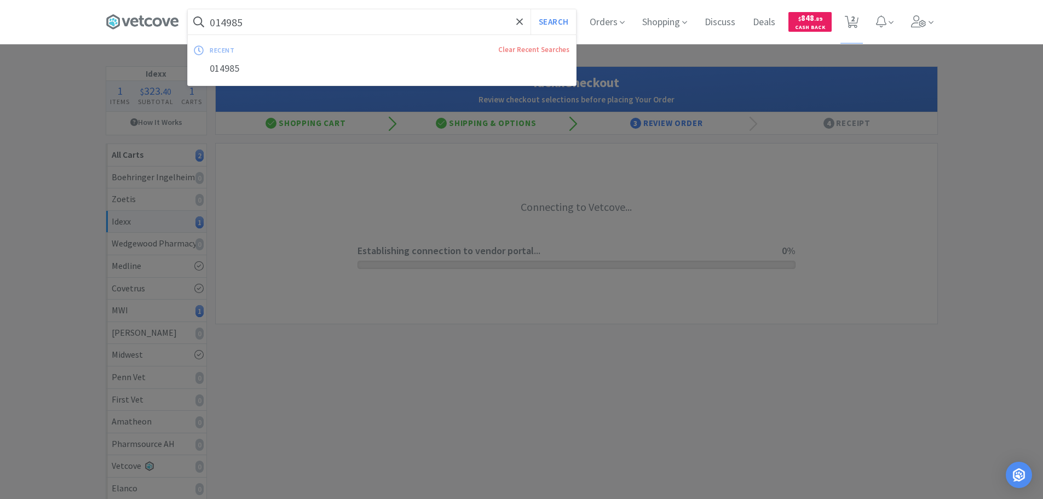
click at [323, 21] on input "014985" at bounding box center [382, 21] width 388 height 25
paste input "09453"
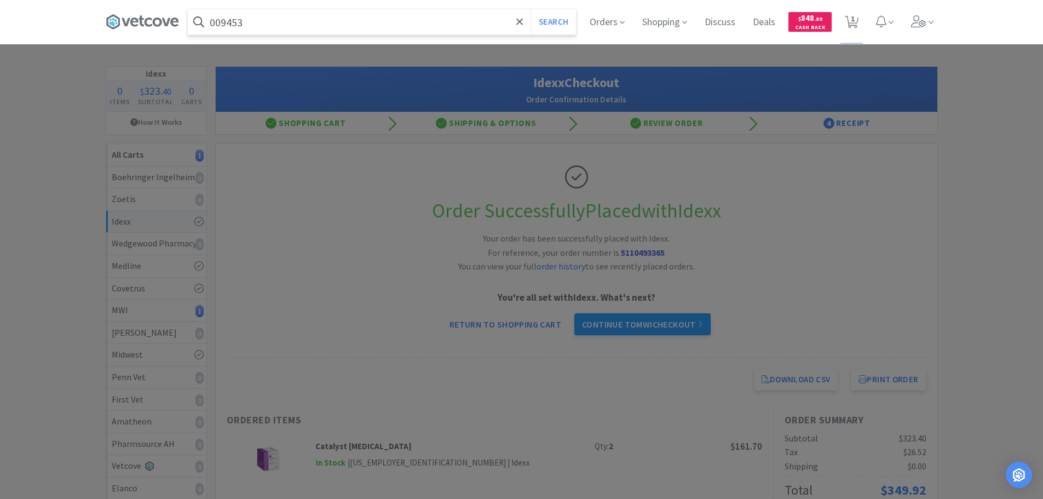
type input "009453"
click at [531, 9] on button "Search" at bounding box center [553, 21] width 45 height 25
select select "1"
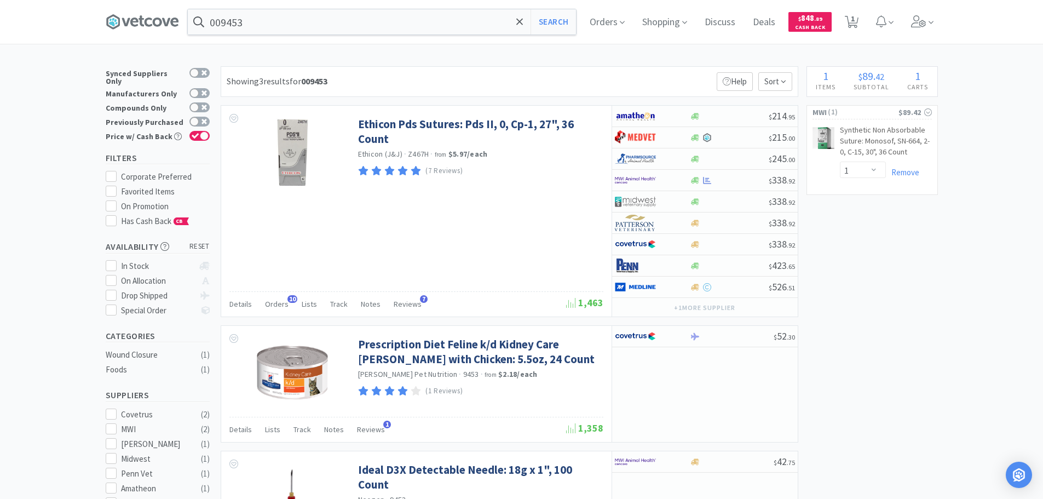
click at [663, 72] on div "Showing 3 results for 009453 Filters Help Sort" at bounding box center [510, 81] width 578 height 31
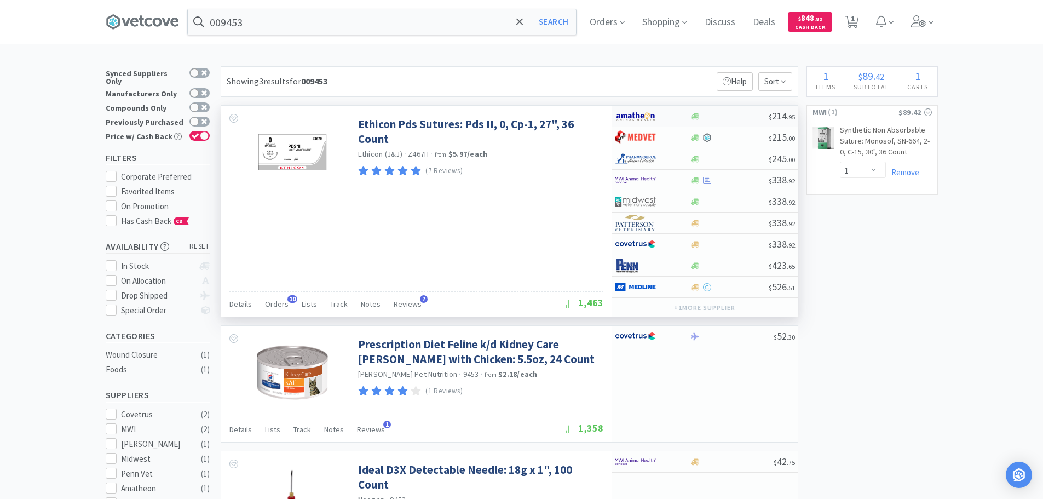
click at [733, 114] on div at bounding box center [729, 116] width 79 height 8
select select "1"
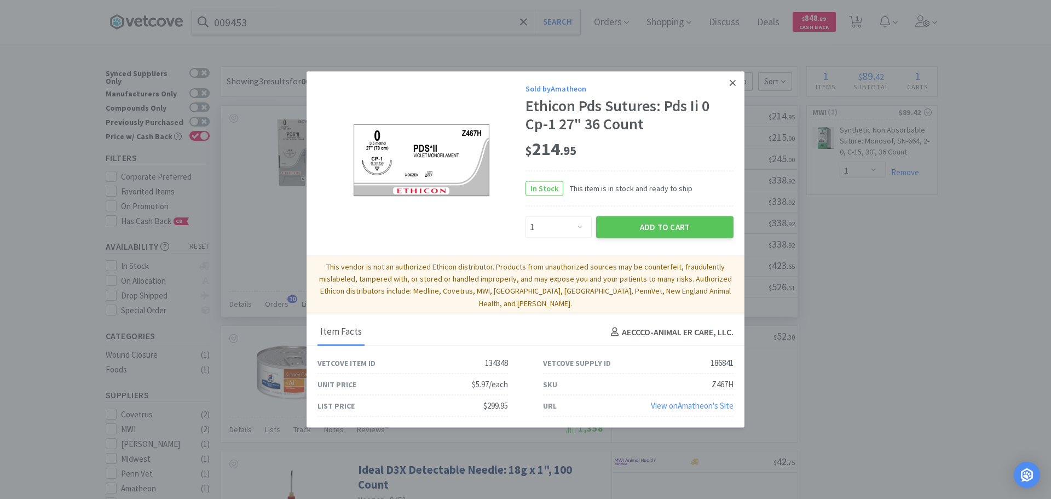
click at [735, 88] on icon at bounding box center [733, 83] width 6 height 10
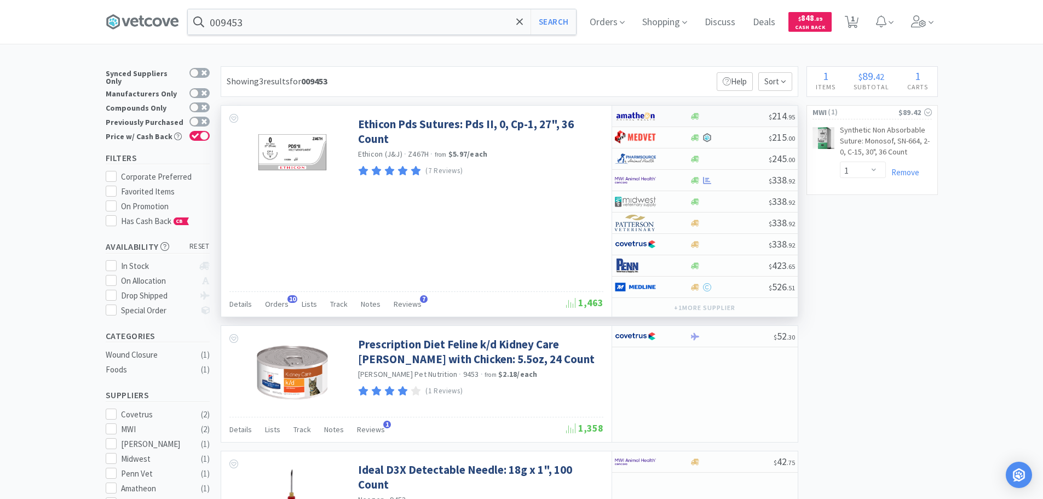
click at [736, 117] on div at bounding box center [729, 116] width 79 height 8
select select "1"
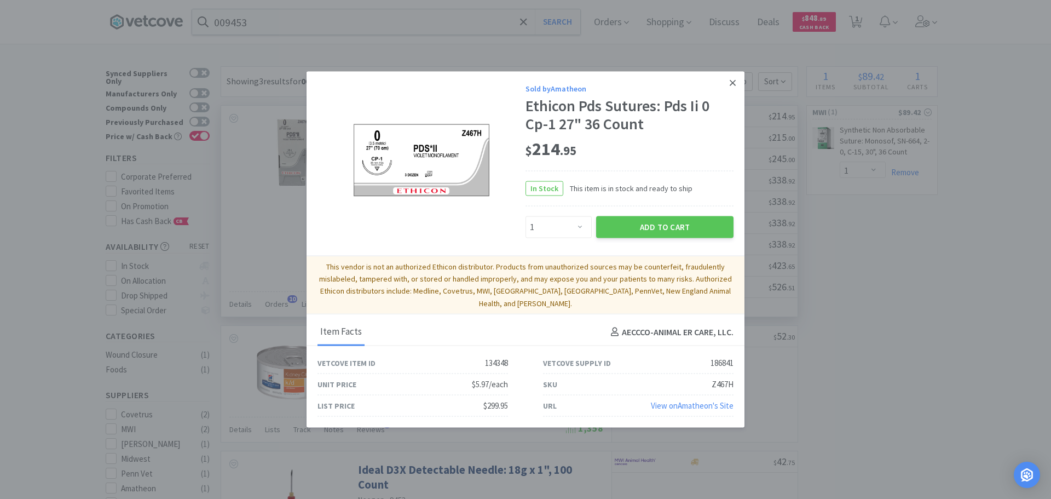
click at [735, 86] on icon at bounding box center [733, 83] width 6 height 10
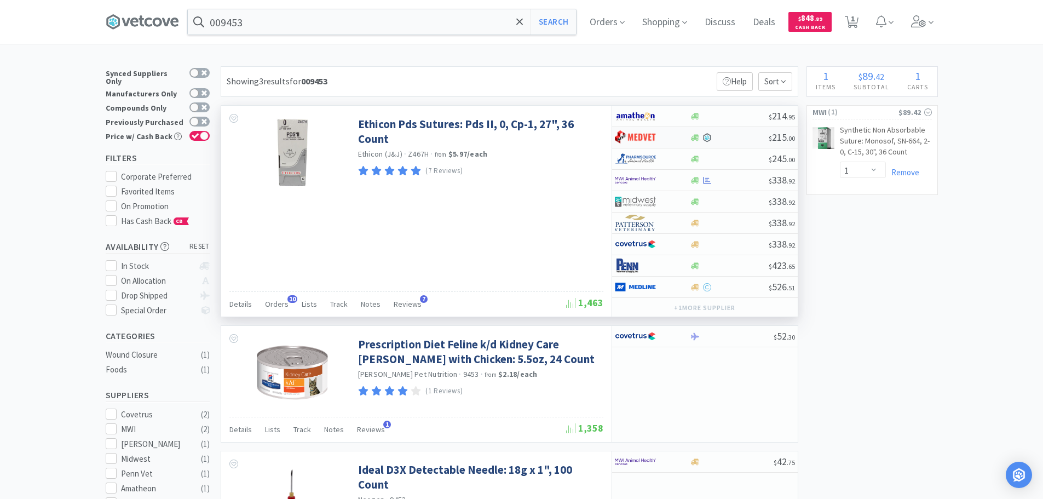
click at [741, 137] on div at bounding box center [729, 137] width 79 height 9
select select "1"
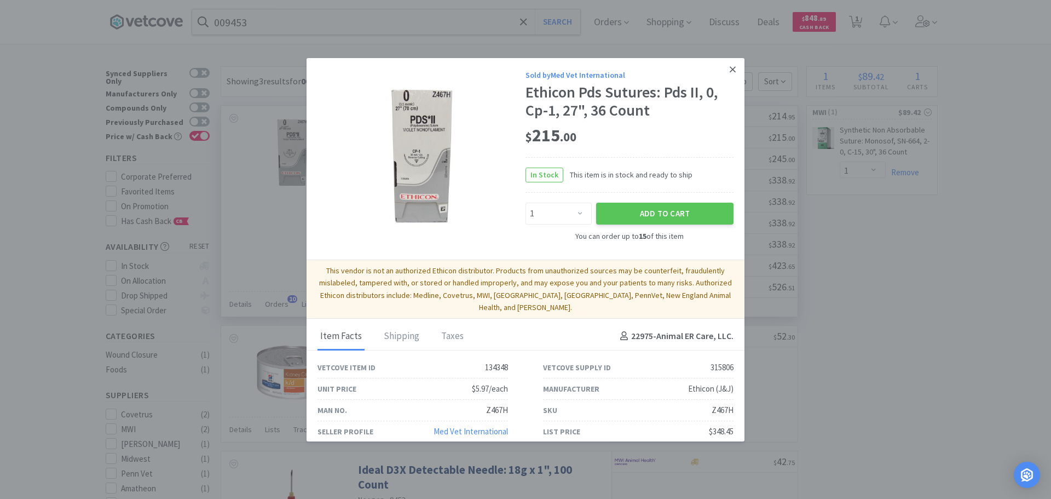
click at [732, 72] on icon at bounding box center [733, 70] width 6 height 10
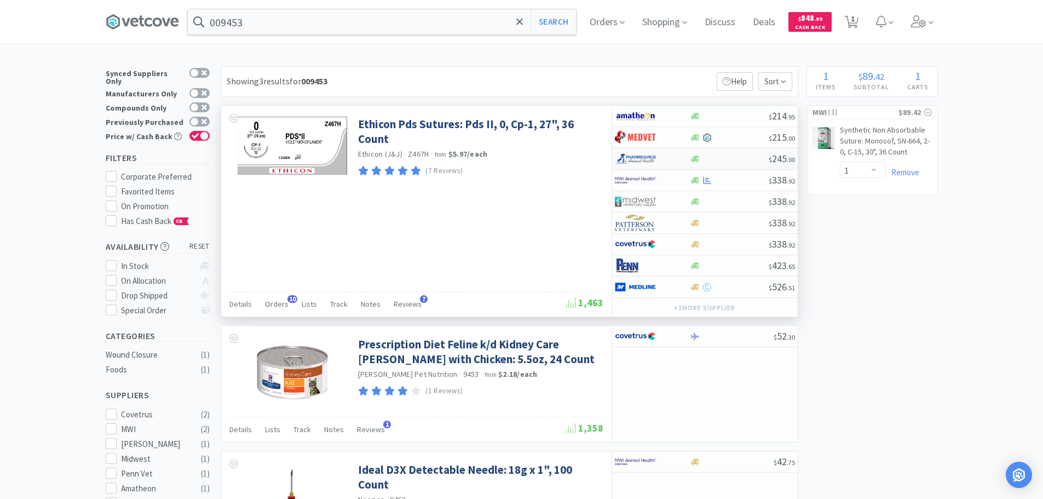
click at [739, 160] on div at bounding box center [729, 159] width 79 height 8
select select "1"
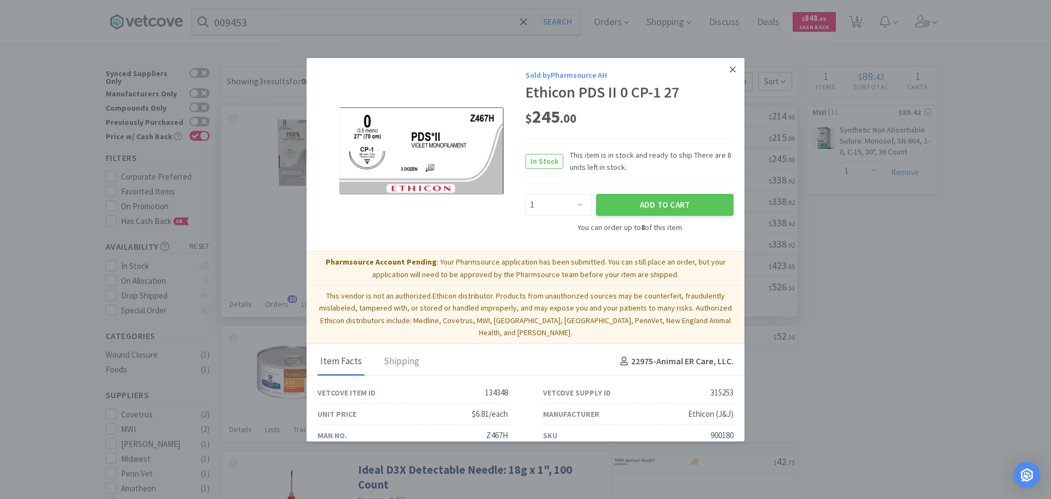
click at [730, 68] on icon at bounding box center [733, 70] width 6 height 10
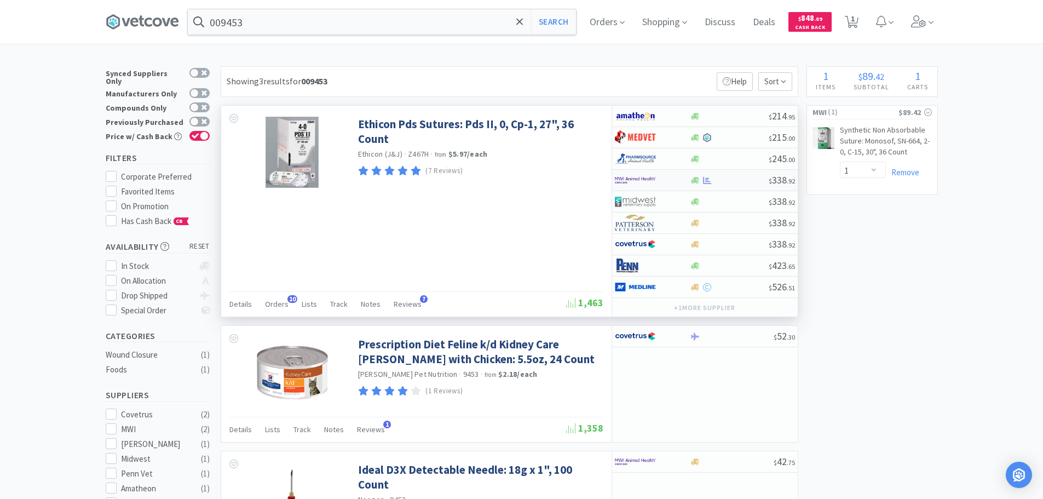
click at [740, 174] on div "$ 338 . 92" at bounding box center [705, 180] width 186 height 21
select select "1"
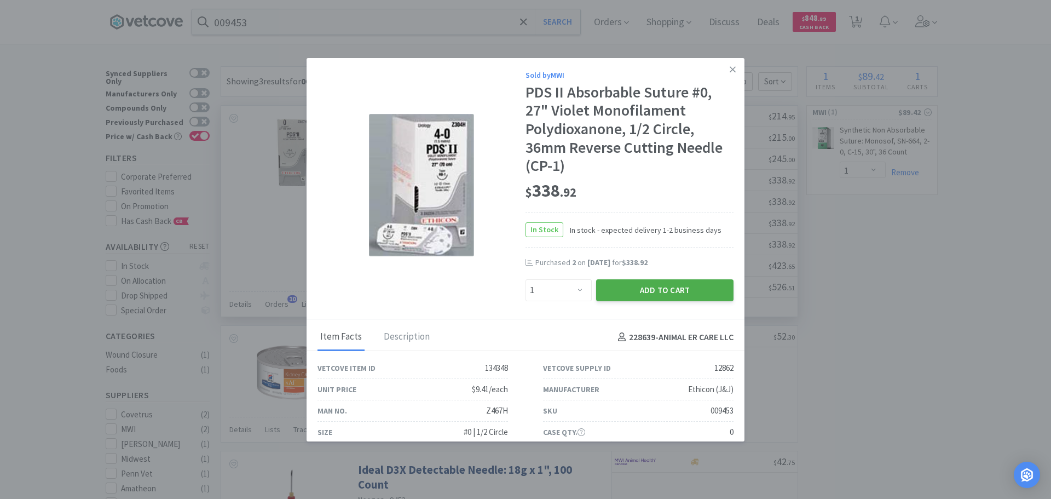
click at [648, 293] on button "Add to Cart" at bounding box center [664, 290] width 137 height 22
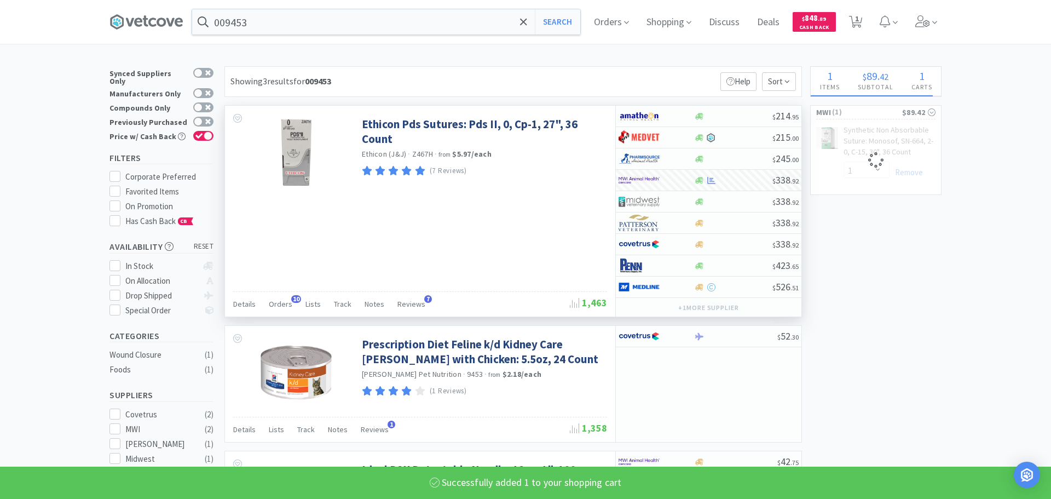
select select "1"
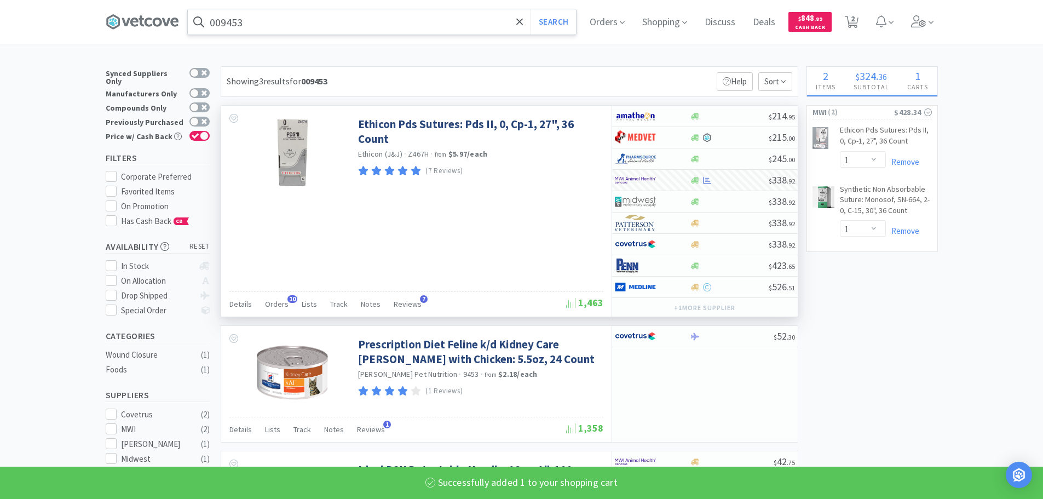
click at [345, 25] on input "009453" at bounding box center [382, 21] width 388 height 25
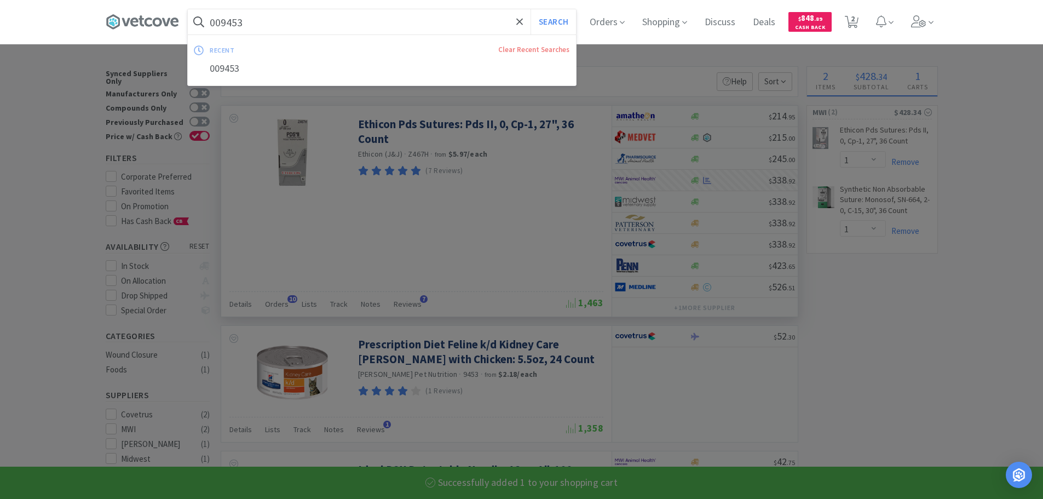
paste input "3928"
type input "039283"
click at [531, 9] on button "Search" at bounding box center [553, 21] width 45 height 25
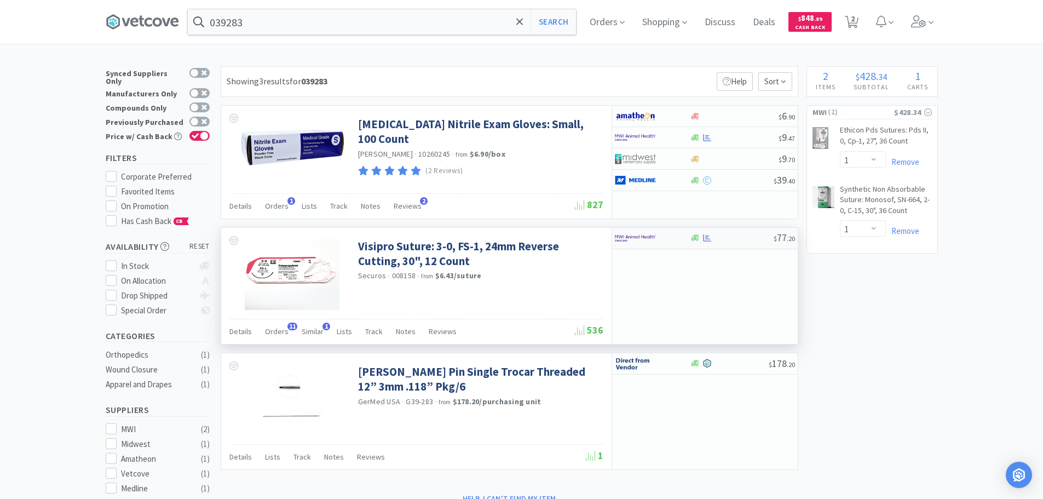
click at [749, 240] on div at bounding box center [732, 238] width 84 height 8
select select "1"
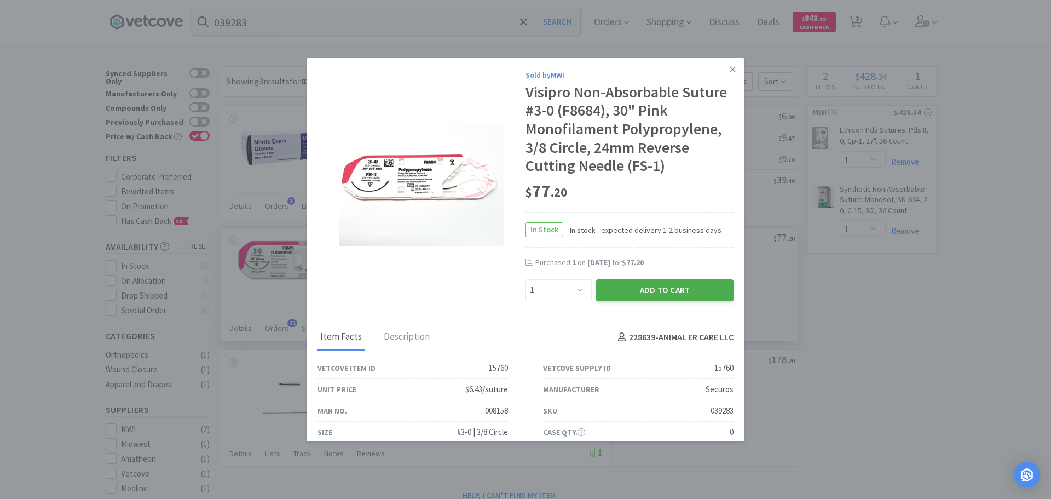
click at [682, 284] on button "Add to Cart" at bounding box center [664, 290] width 137 height 22
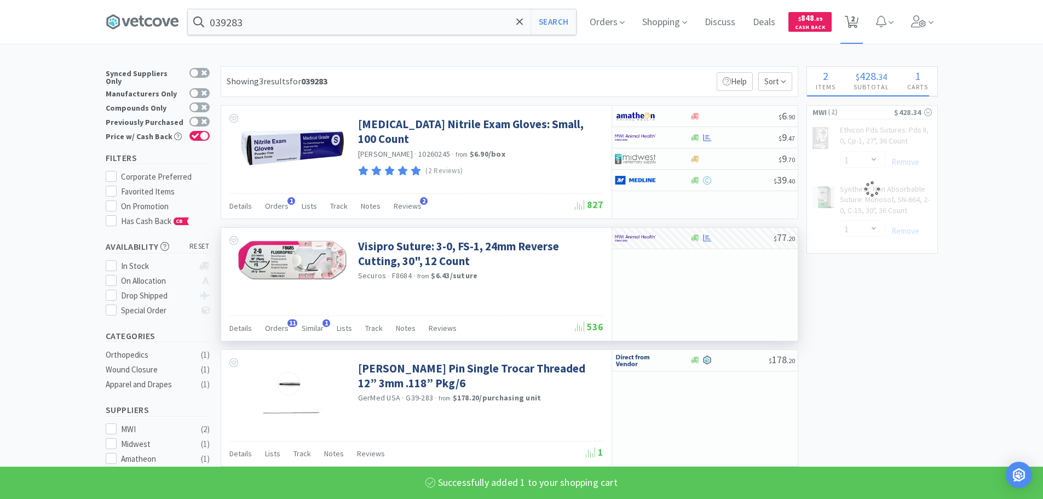
click at [863, 26] on span "2" at bounding box center [851, 22] width 22 height 44
select select "1"
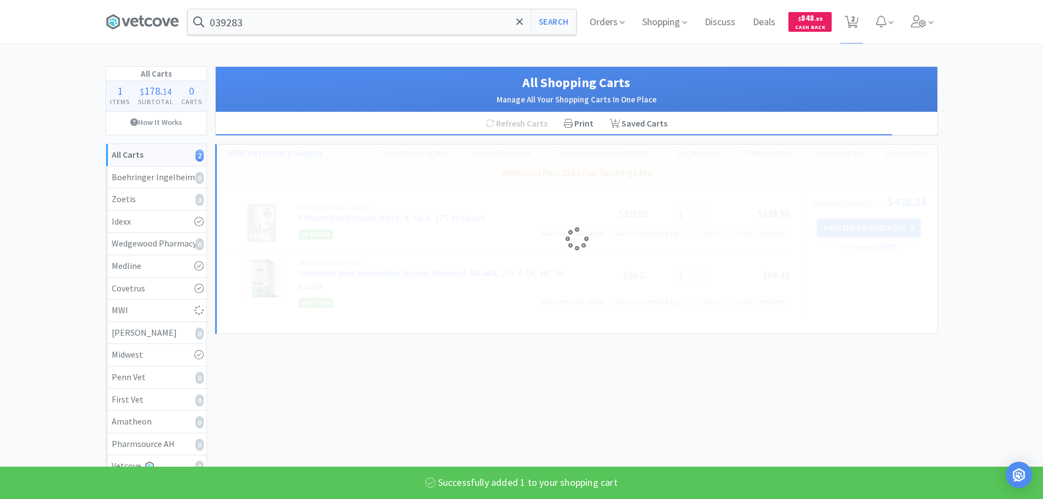
select select "1"
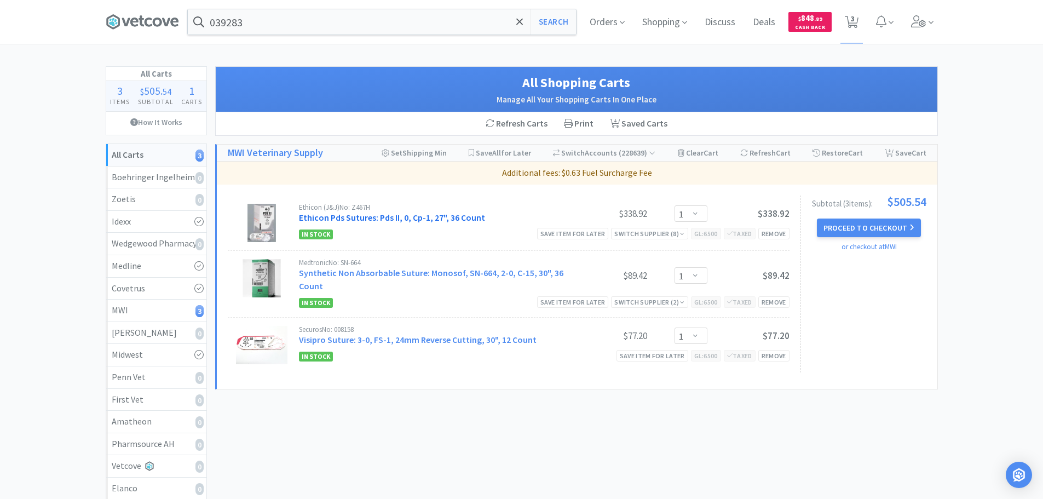
click at [446, 214] on link "Ethicon Pds Sutures: Pds II, 0, Cp-1, 27", 36 Count" at bounding box center [392, 217] width 186 height 11
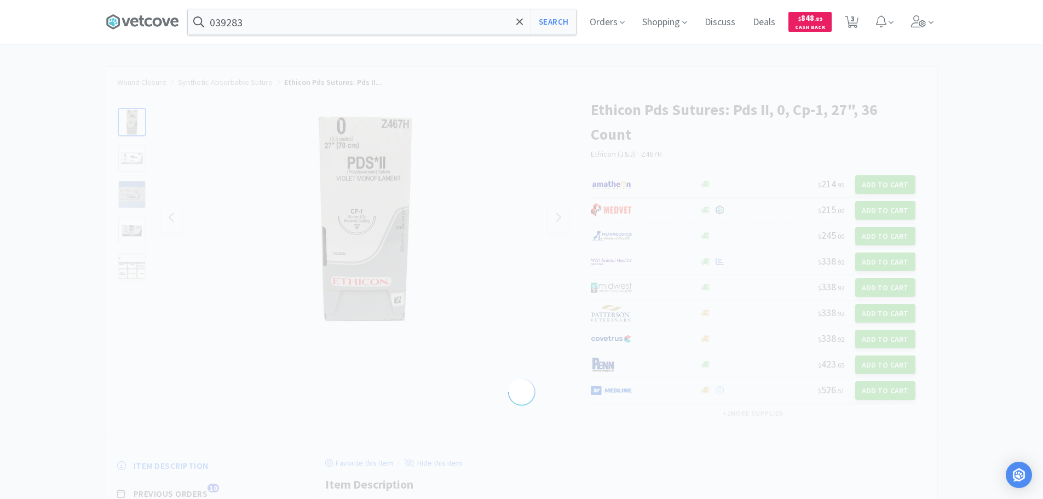
select select "134348"
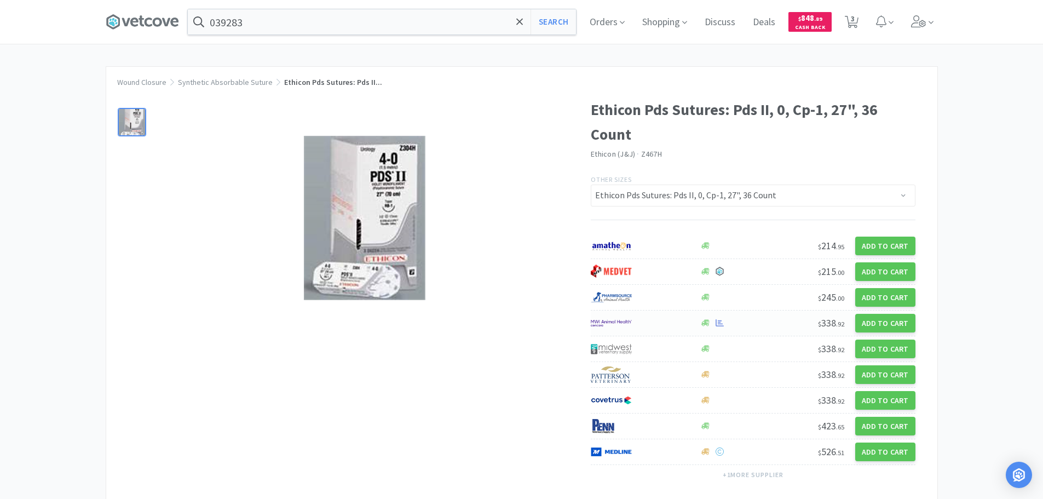
click at [773, 327] on div at bounding box center [744, 323] width 90 height 8
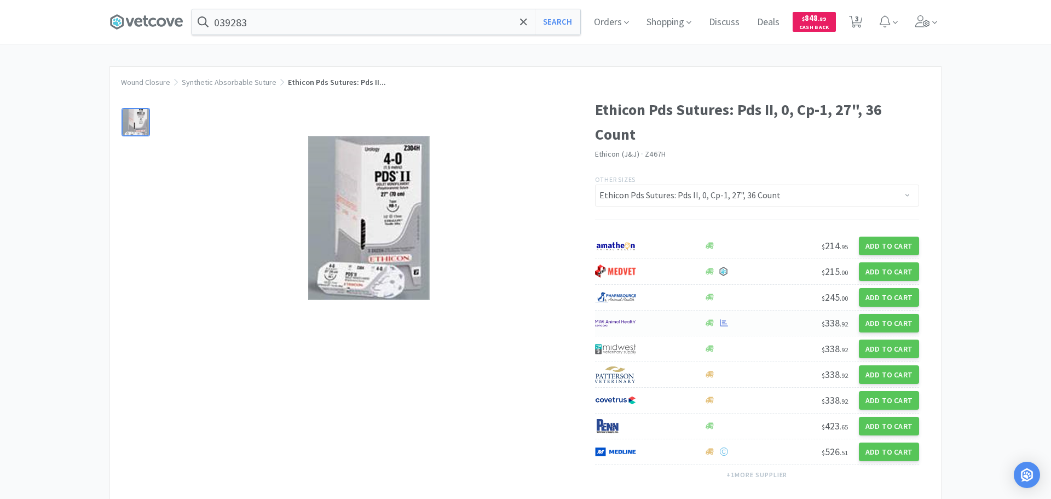
select select "1"
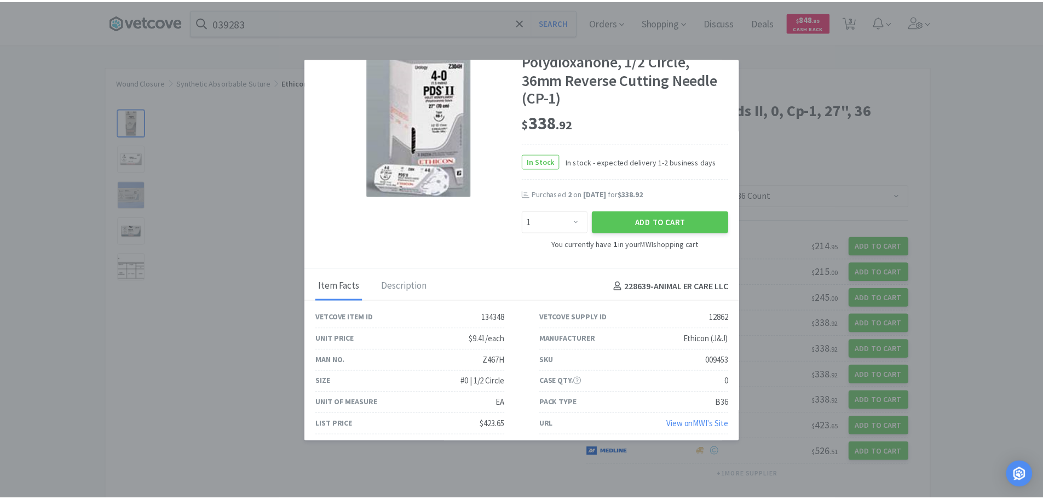
scroll to position [73, 0]
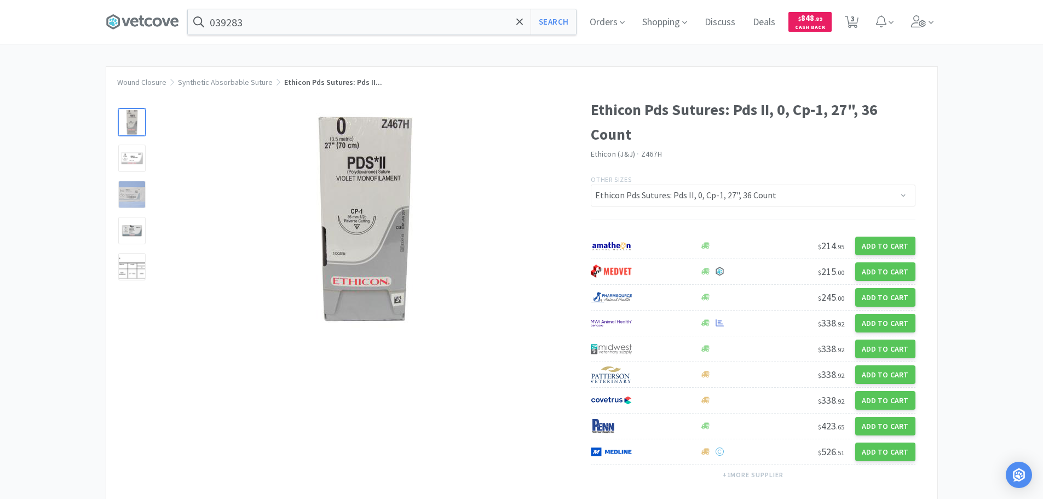
select select "1"
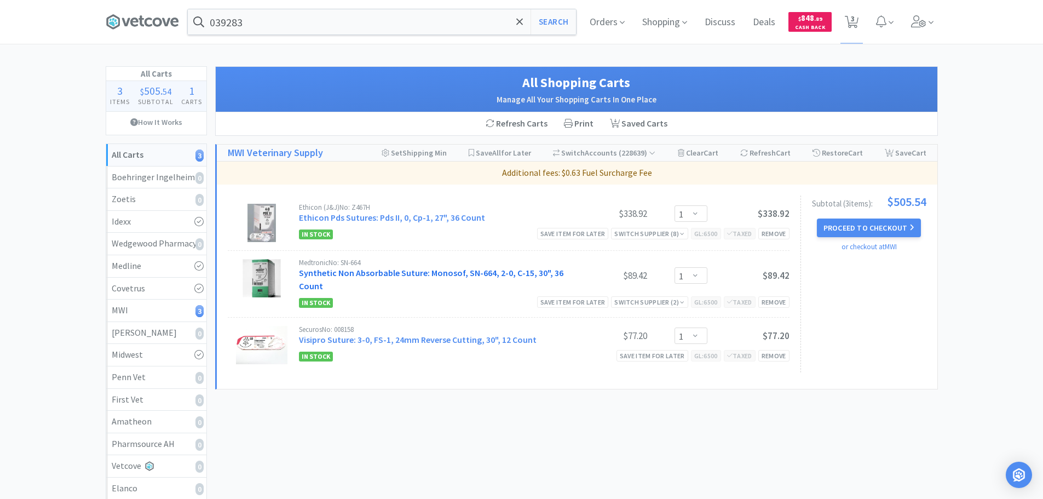
click at [421, 274] on link "Synthetic Non Absorbable Suture: Monosof, SN-664, 2-0, C-15, 30", 36 Count" at bounding box center [431, 279] width 264 height 24
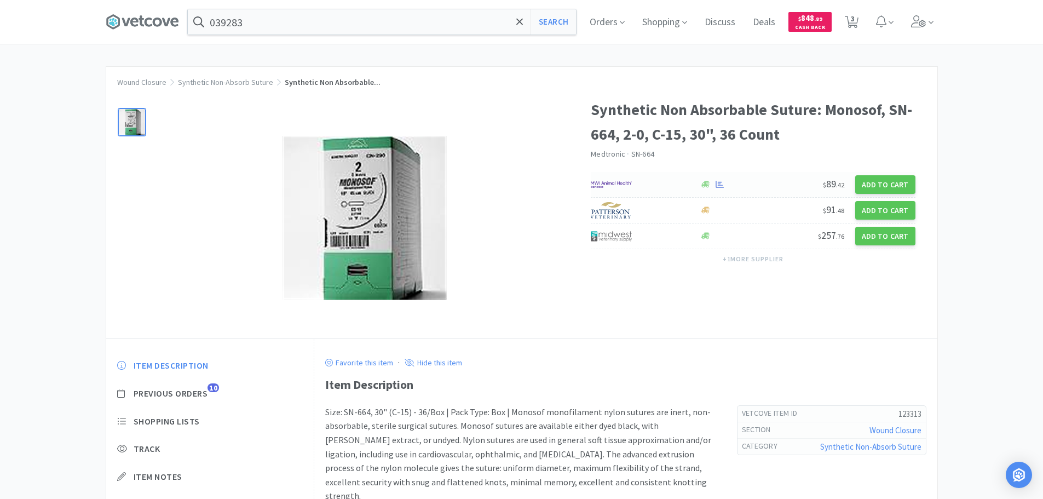
click at [763, 186] on div at bounding box center [744, 184] width 90 height 8
select select "1"
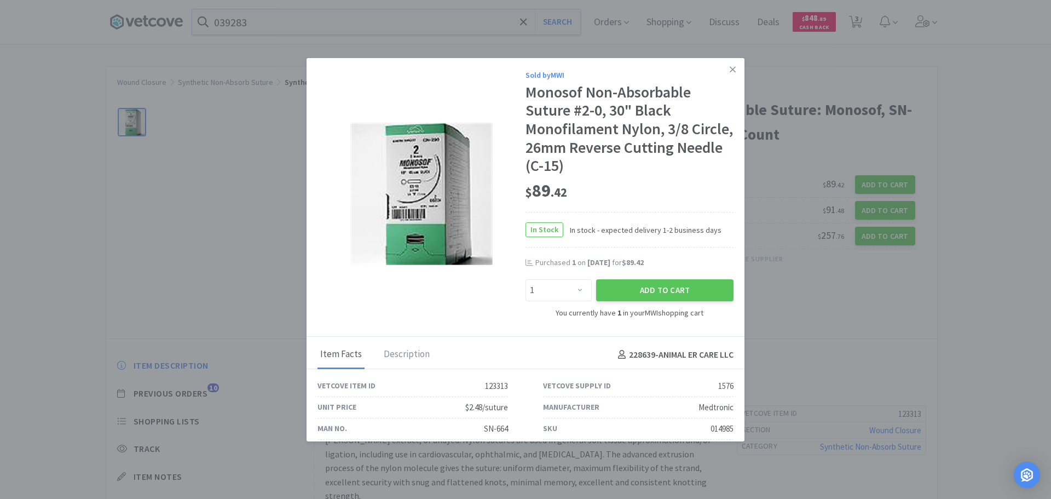
drag, startPoint x: 724, startPoint y: 71, endPoint x: 791, endPoint y: 61, distance: 68.1
click at [729, 70] on link at bounding box center [732, 70] width 19 height 24
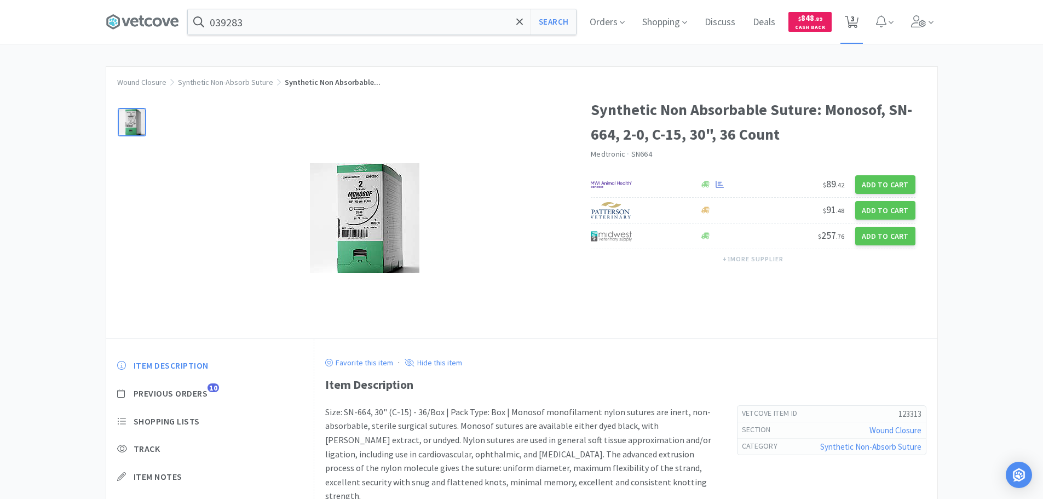
click at [855, 24] on span "3" at bounding box center [853, 19] width 4 height 44
select select "1"
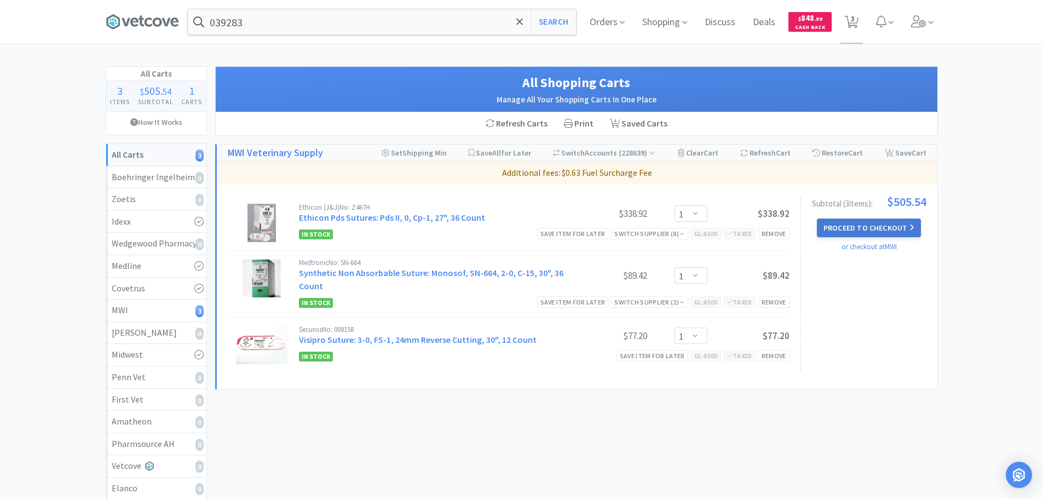
click at [886, 227] on button "Proceed to Checkout" at bounding box center [869, 227] width 104 height 19
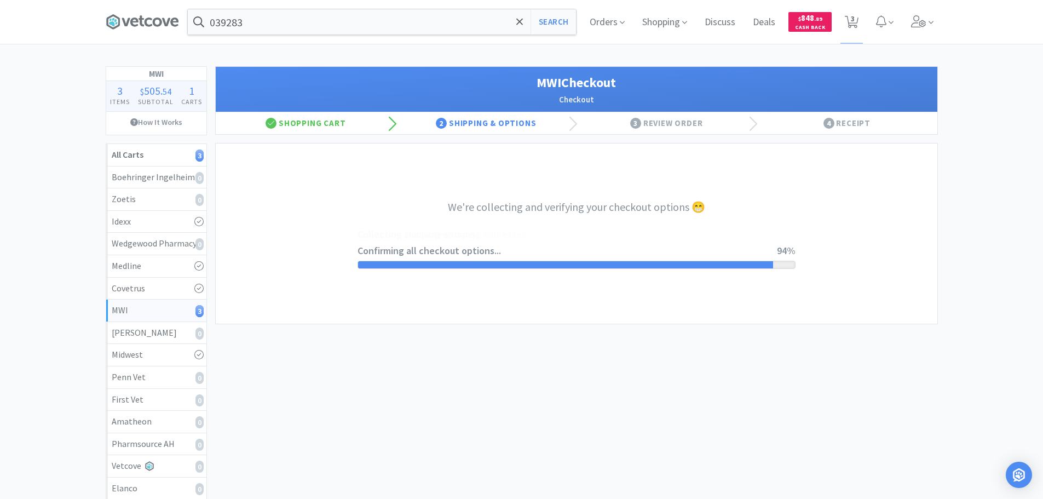
select select "STD_"
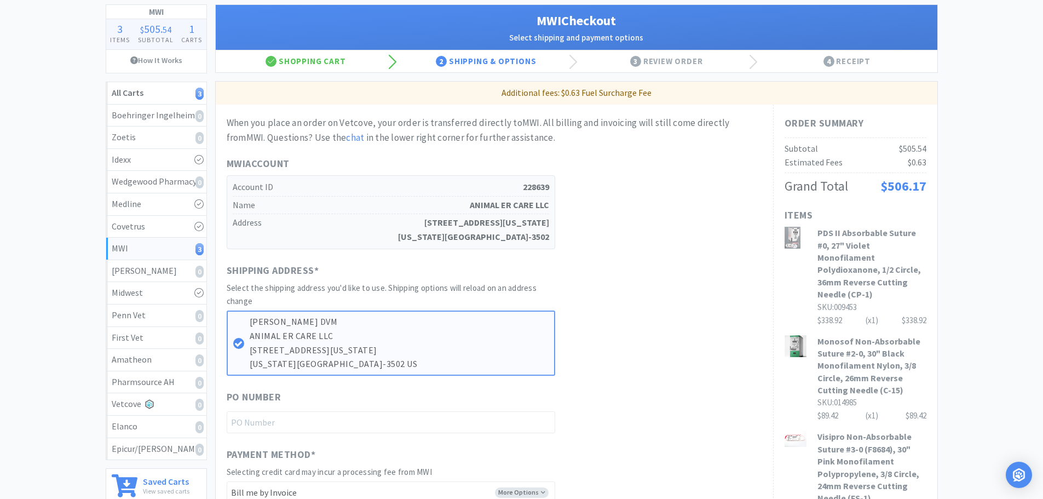
scroll to position [110, 0]
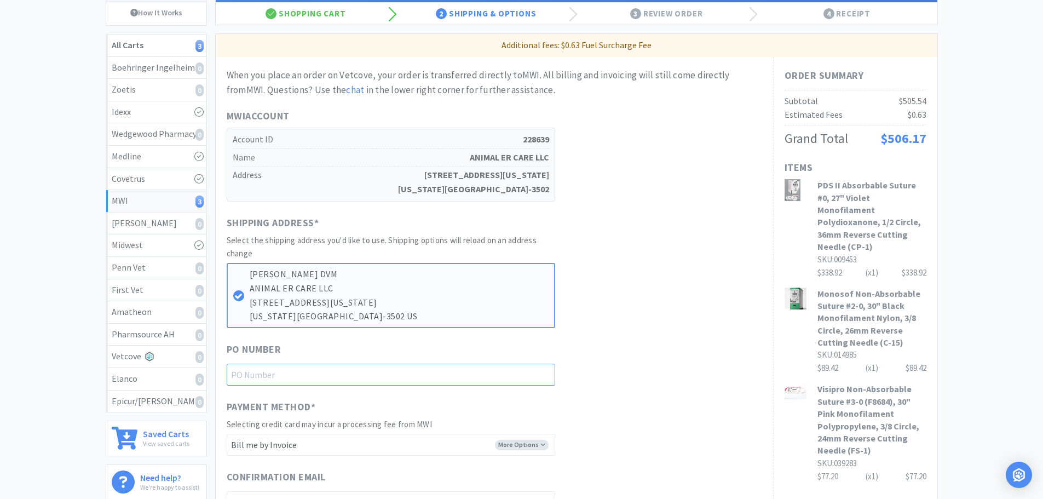
click at [377, 376] on input "text" at bounding box center [391, 375] width 329 height 22
paste input "1144964"
type input "1144964"
click at [698, 322] on div "Shipping Address * Select the shipping address you'd like to use. Shipping opti…" at bounding box center [494, 271] width 535 height 113
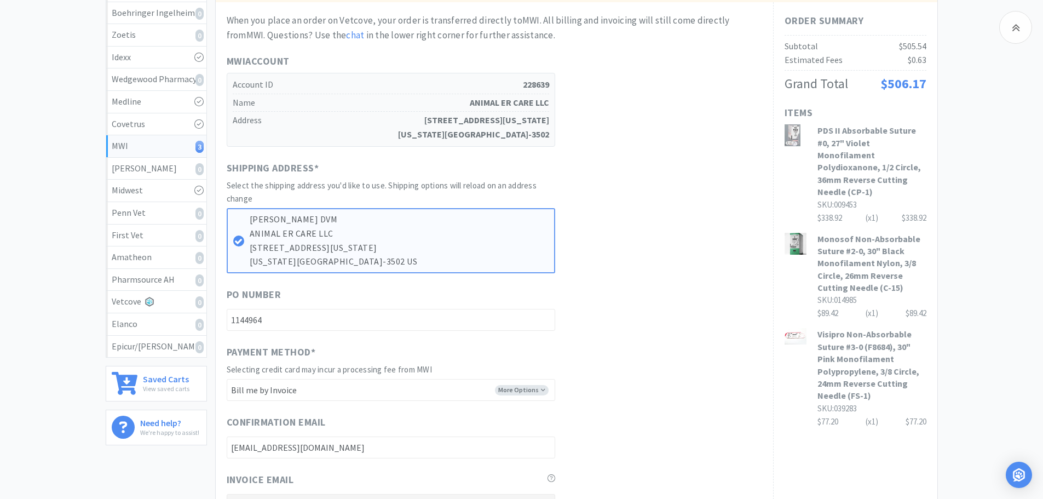
scroll to position [514, 0]
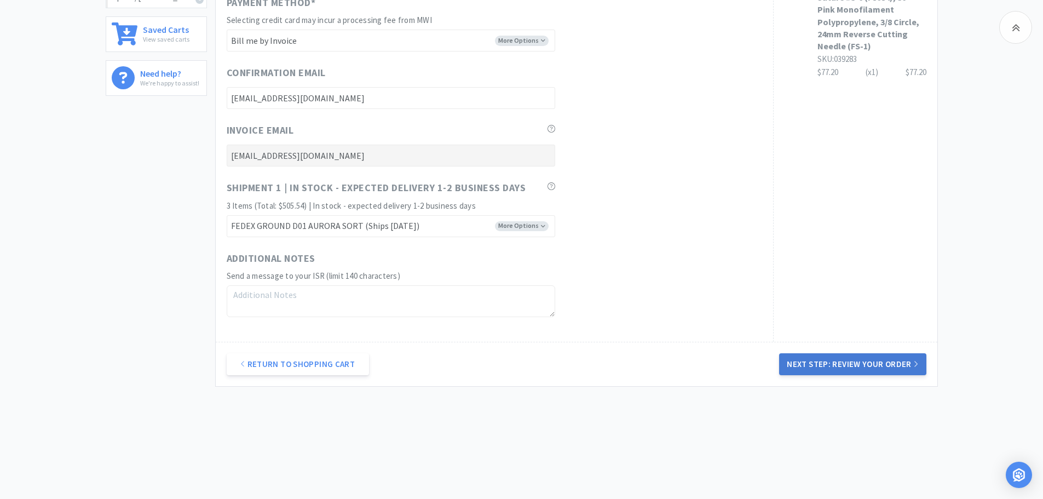
click at [881, 367] on button "Next Step: Review Your Order" at bounding box center [852, 364] width 147 height 22
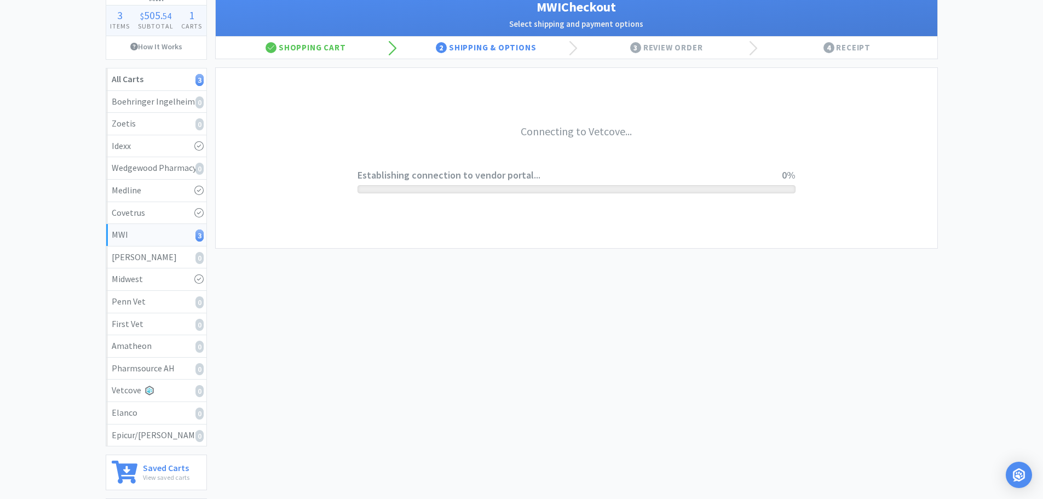
scroll to position [0, 0]
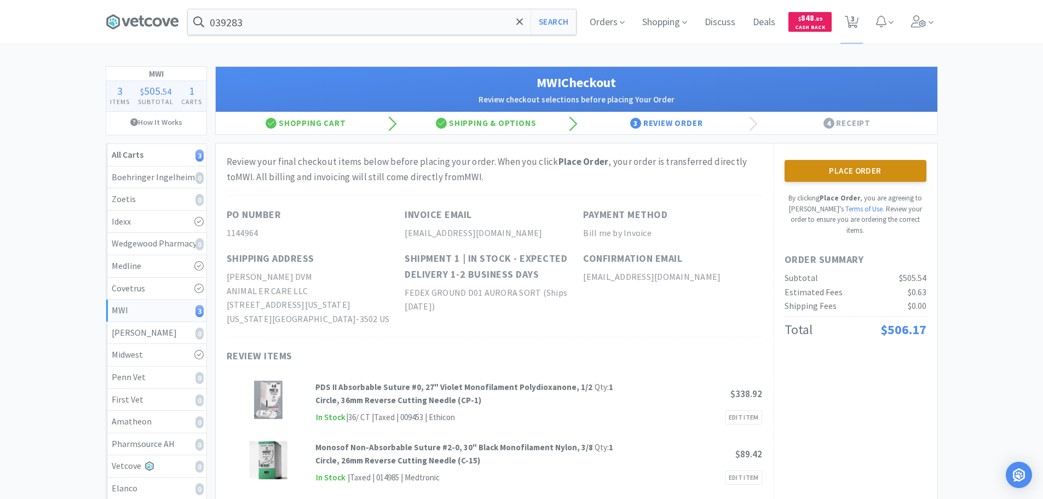
click at [844, 172] on button "Place Order" at bounding box center [856, 171] width 142 height 22
